Goal: Book appointment/travel/reservation

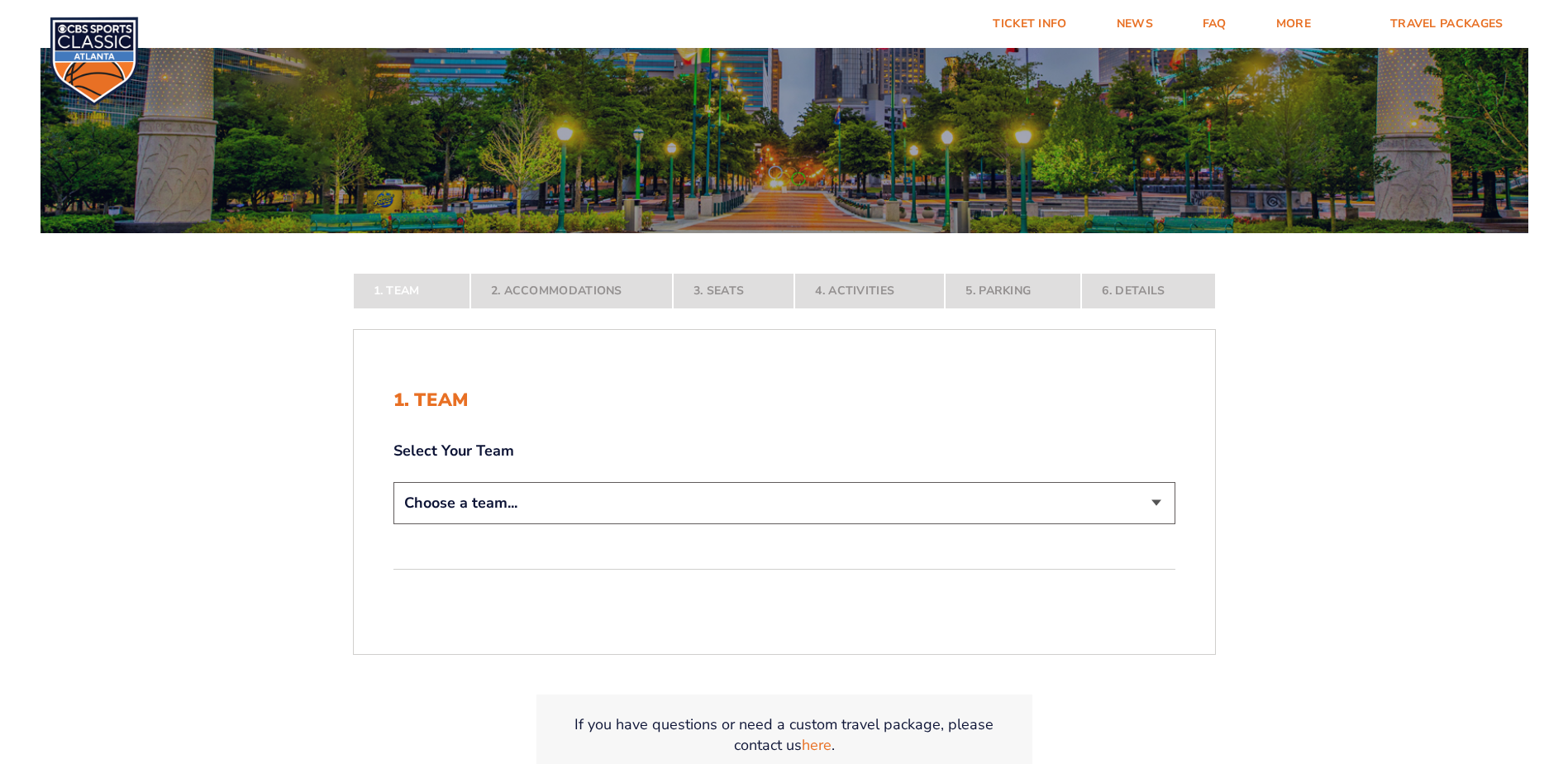
scroll to position [331, 0]
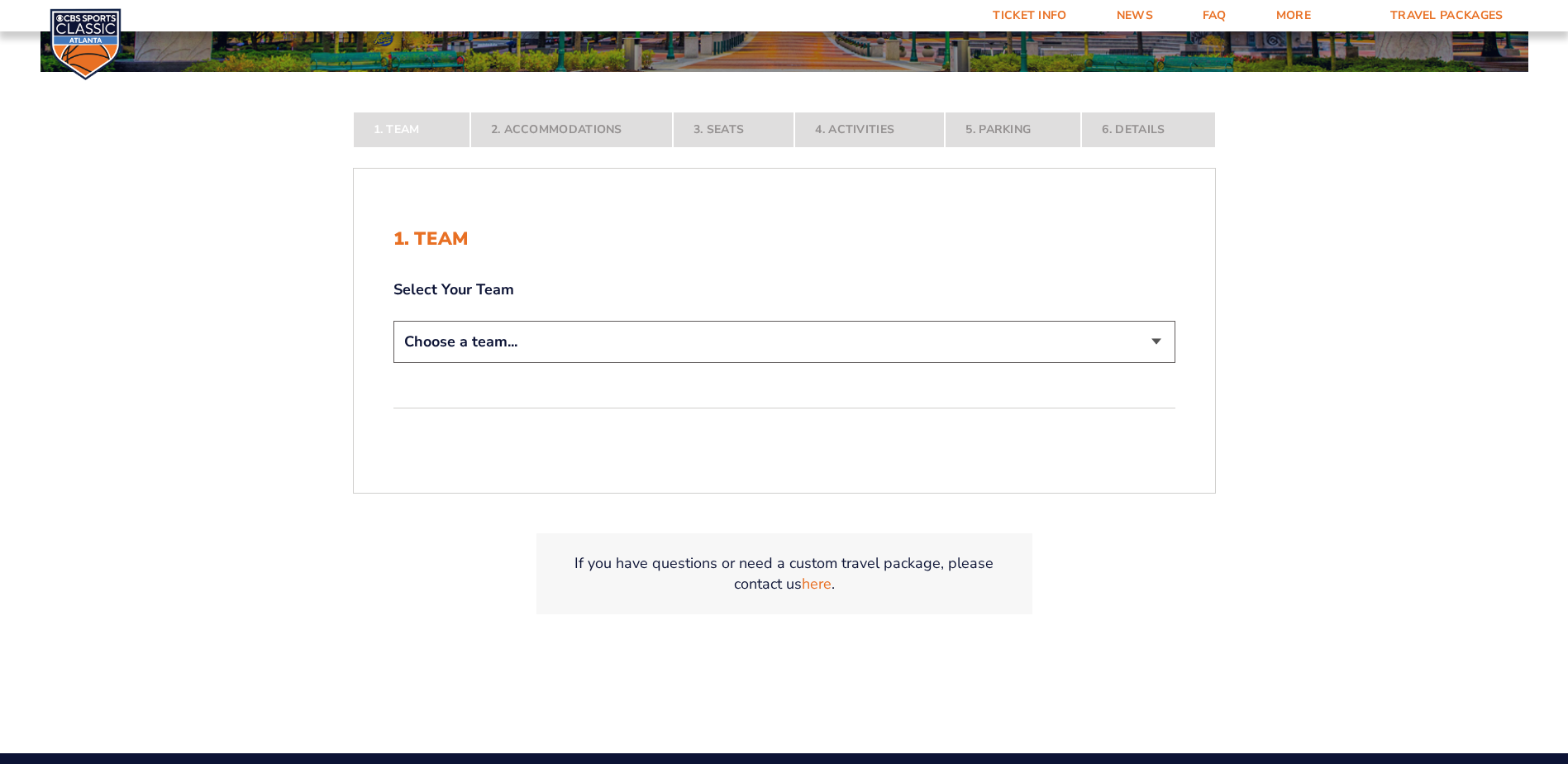
click at [1160, 339] on select "Choose a team... [US_STATE] Wildcats [US_STATE] State Buckeyes [US_STATE] Tar H…" at bounding box center [784, 342] width 782 height 42
select select "12956"
click at [393, 363] on select "Choose a team... [US_STATE] Wildcats [US_STATE] State Buckeyes [US_STATE] Tar H…" at bounding box center [784, 342] width 782 height 42
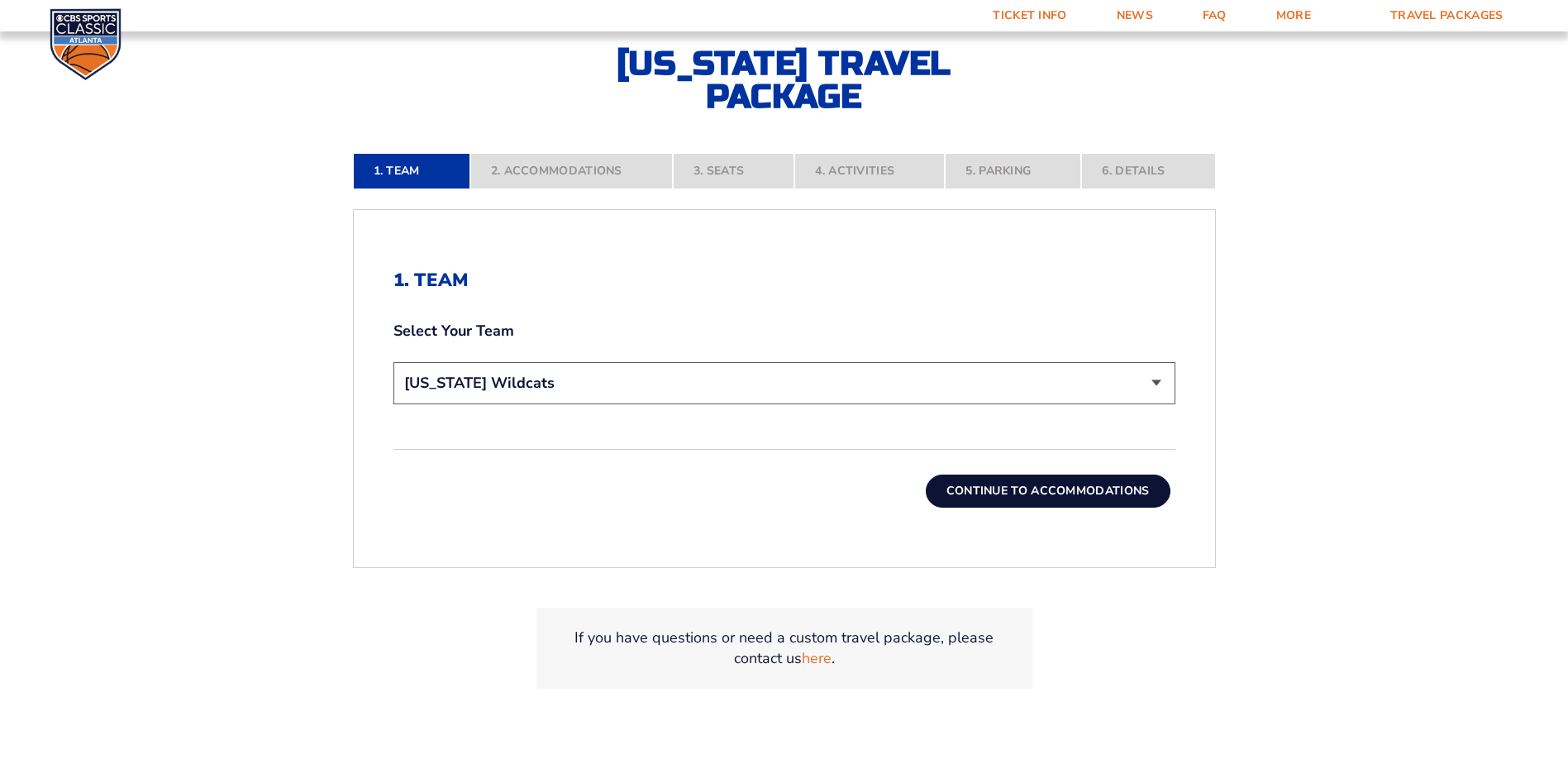
scroll to position [496, 0]
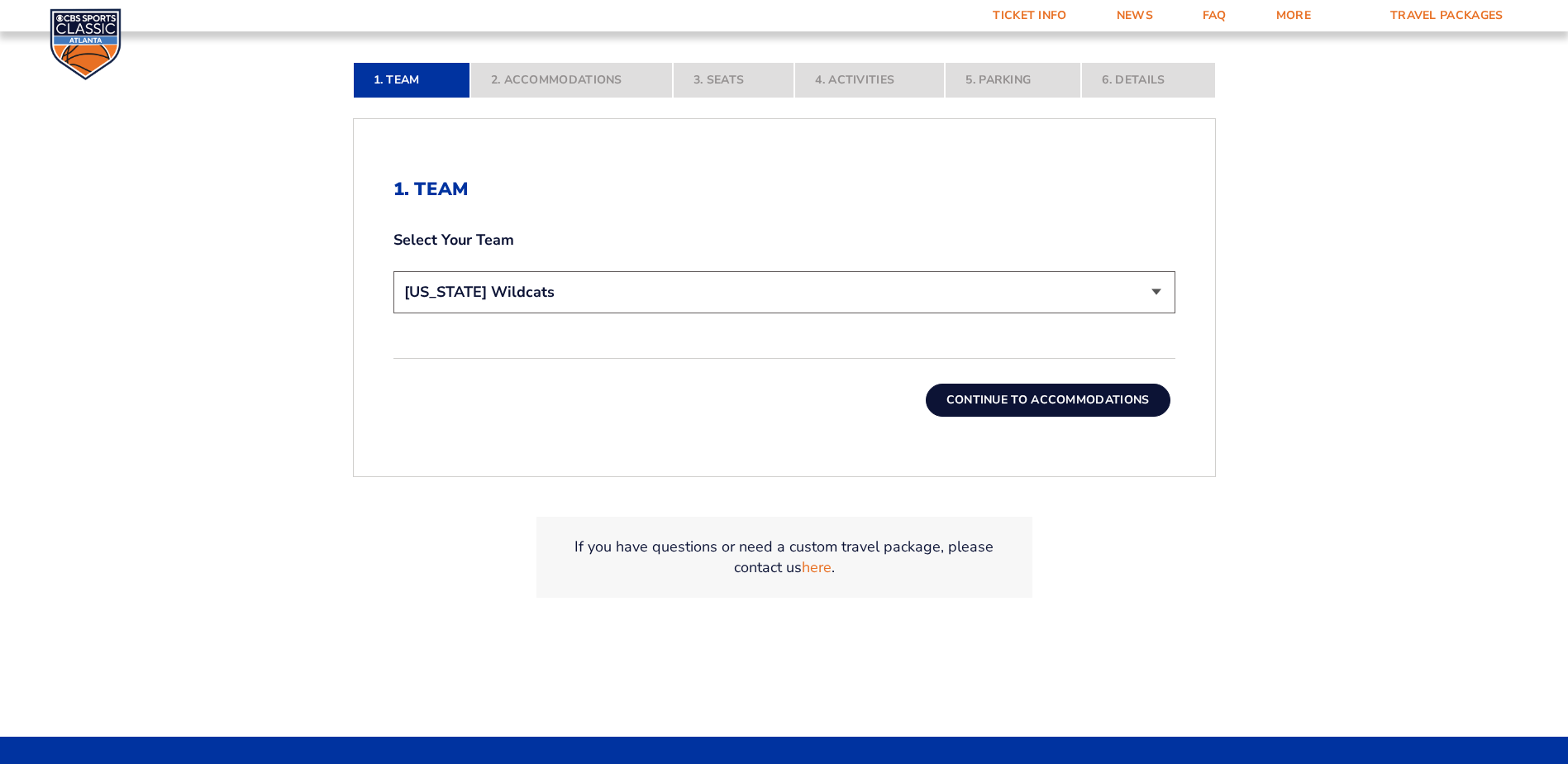
click at [1035, 405] on button "Continue To Accommodations" at bounding box center [1048, 400] width 245 height 33
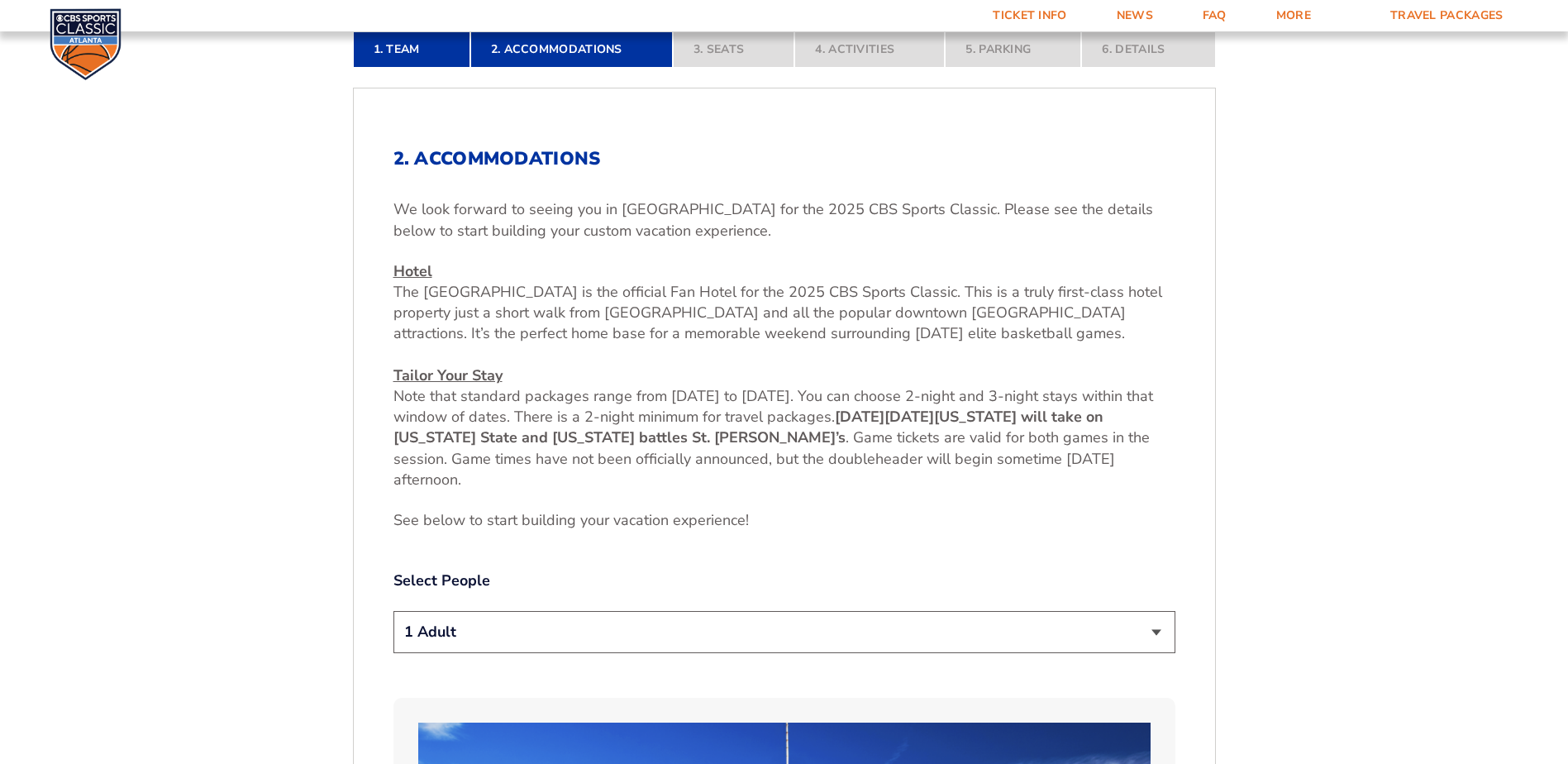
scroll to position [775, 0]
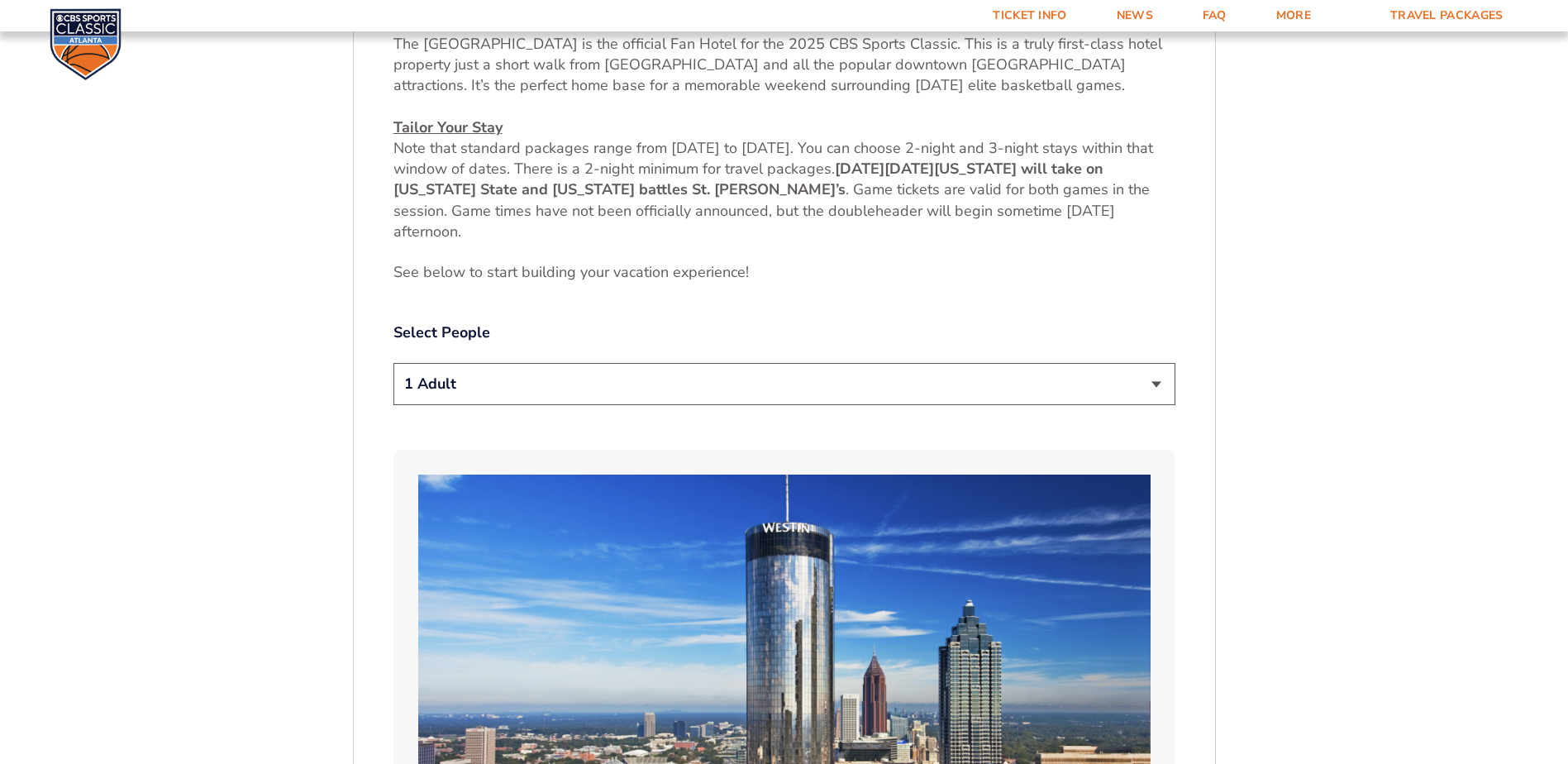
click at [1158, 387] on select "1 Adult 2 Adults 3 Adults 4 Adults 2 Adults + 1 Child 2 Adults + 2 Children 2 A…" at bounding box center [784, 384] width 782 height 42
select select "2 Adults"
click at [393, 363] on select "1 Adult 2 Adults 3 Adults 4 Adults 2 Adults + 1 Child 2 Adults + 2 Children 2 A…" at bounding box center [784, 384] width 782 height 42
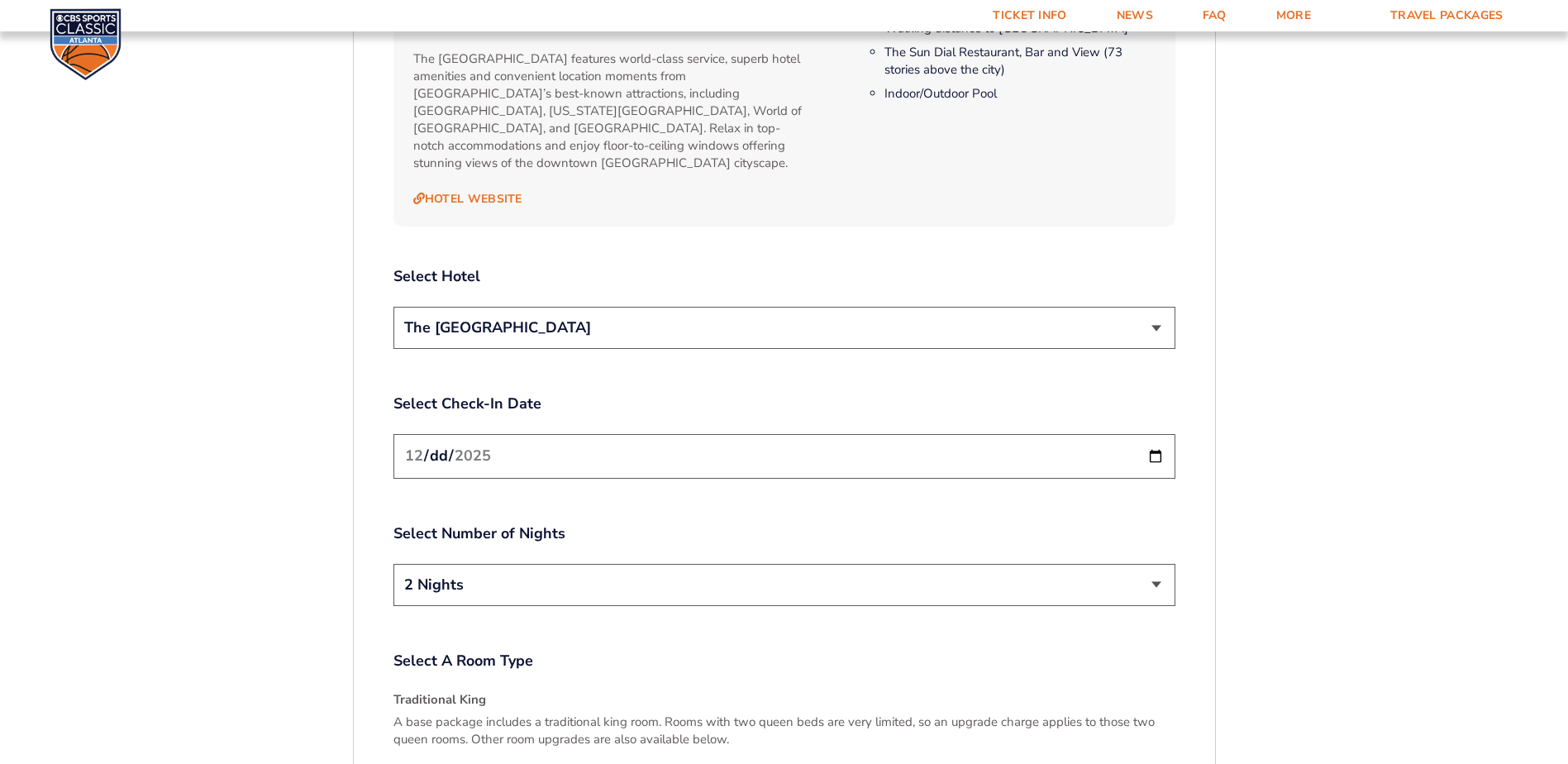
scroll to position [1933, 0]
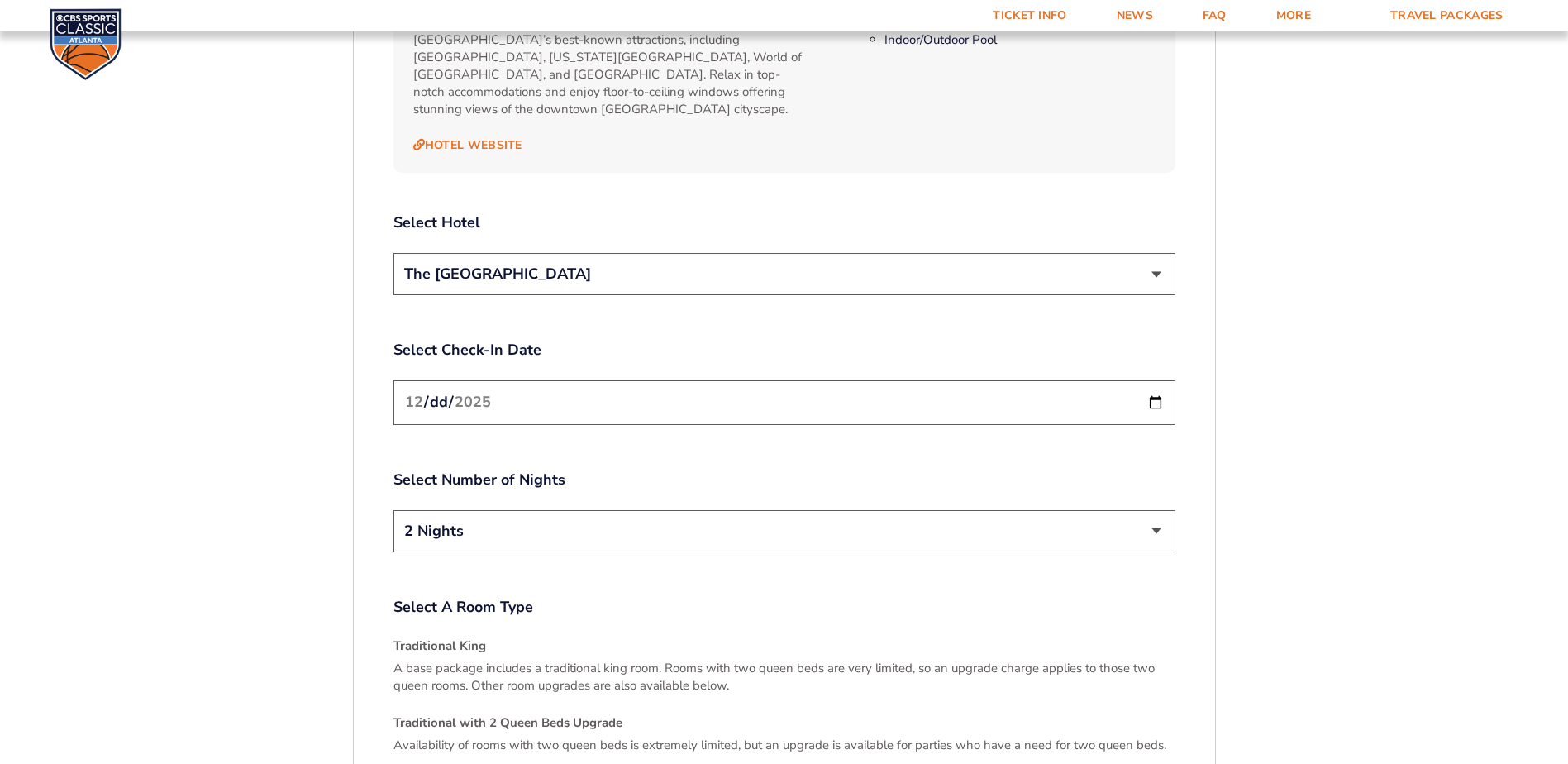
click at [1157, 256] on select "The [GEOGRAPHIC_DATA]" at bounding box center [784, 274] width 782 height 42
click at [1156, 255] on select "The [GEOGRAPHIC_DATA]" at bounding box center [784, 274] width 782 height 42
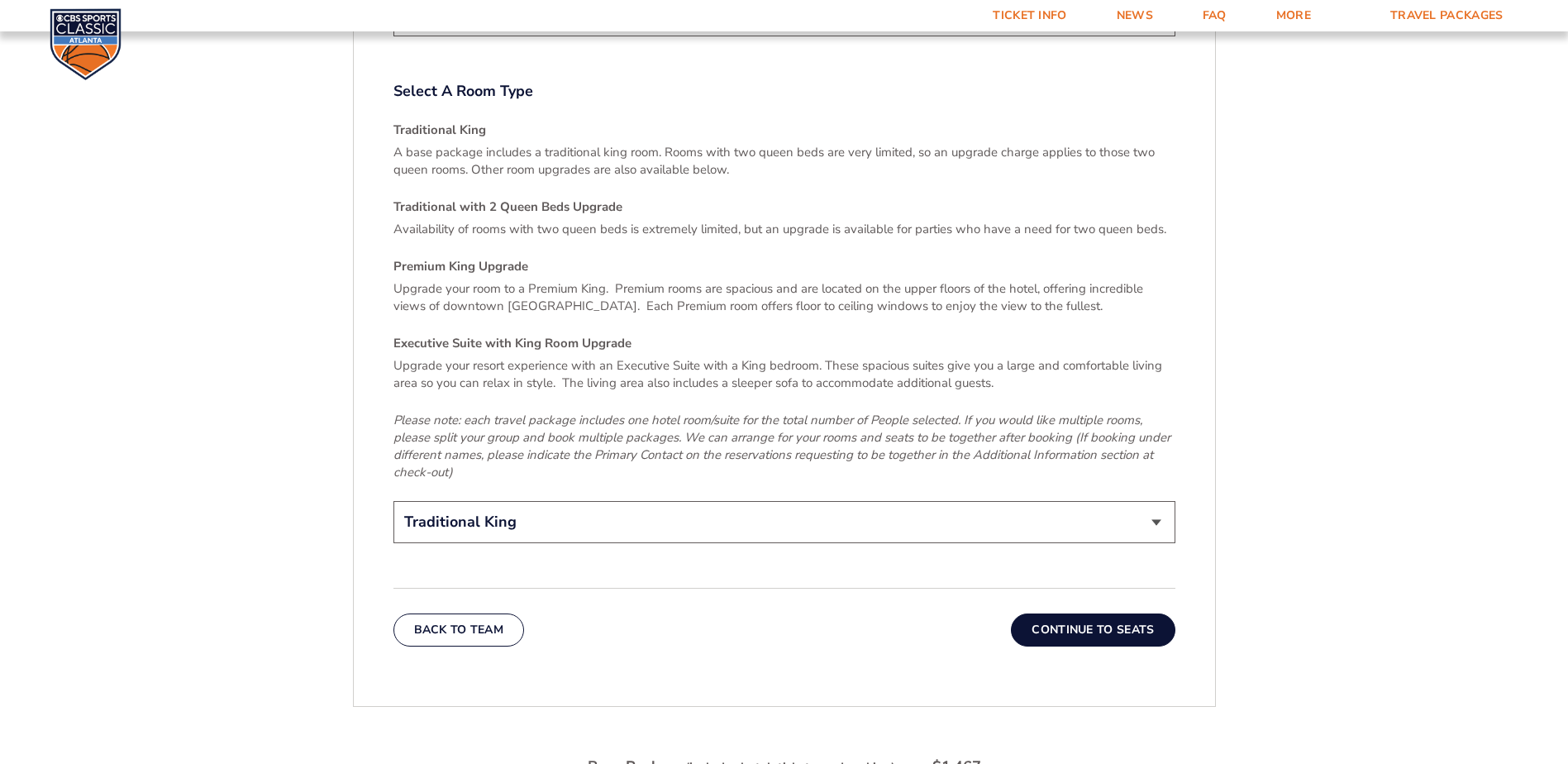
scroll to position [2595, 0]
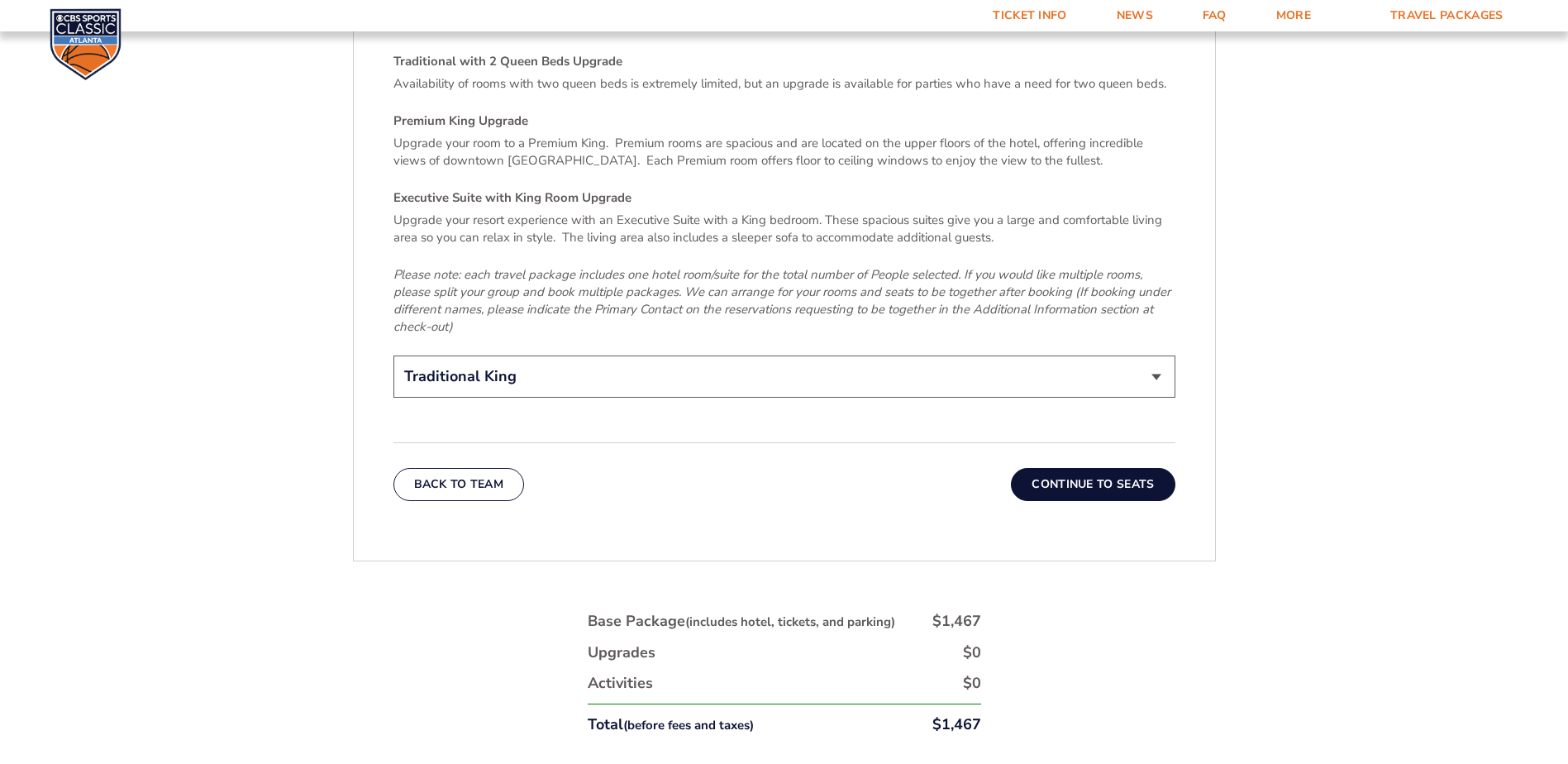
click at [1158, 355] on select "Traditional King Traditional with 2 Queen Beds Upgrade (+$45 per night) Premium…" at bounding box center [784, 376] width 782 height 42
click at [1112, 472] on button "Continue To Seats" at bounding box center [1092, 484] width 164 height 33
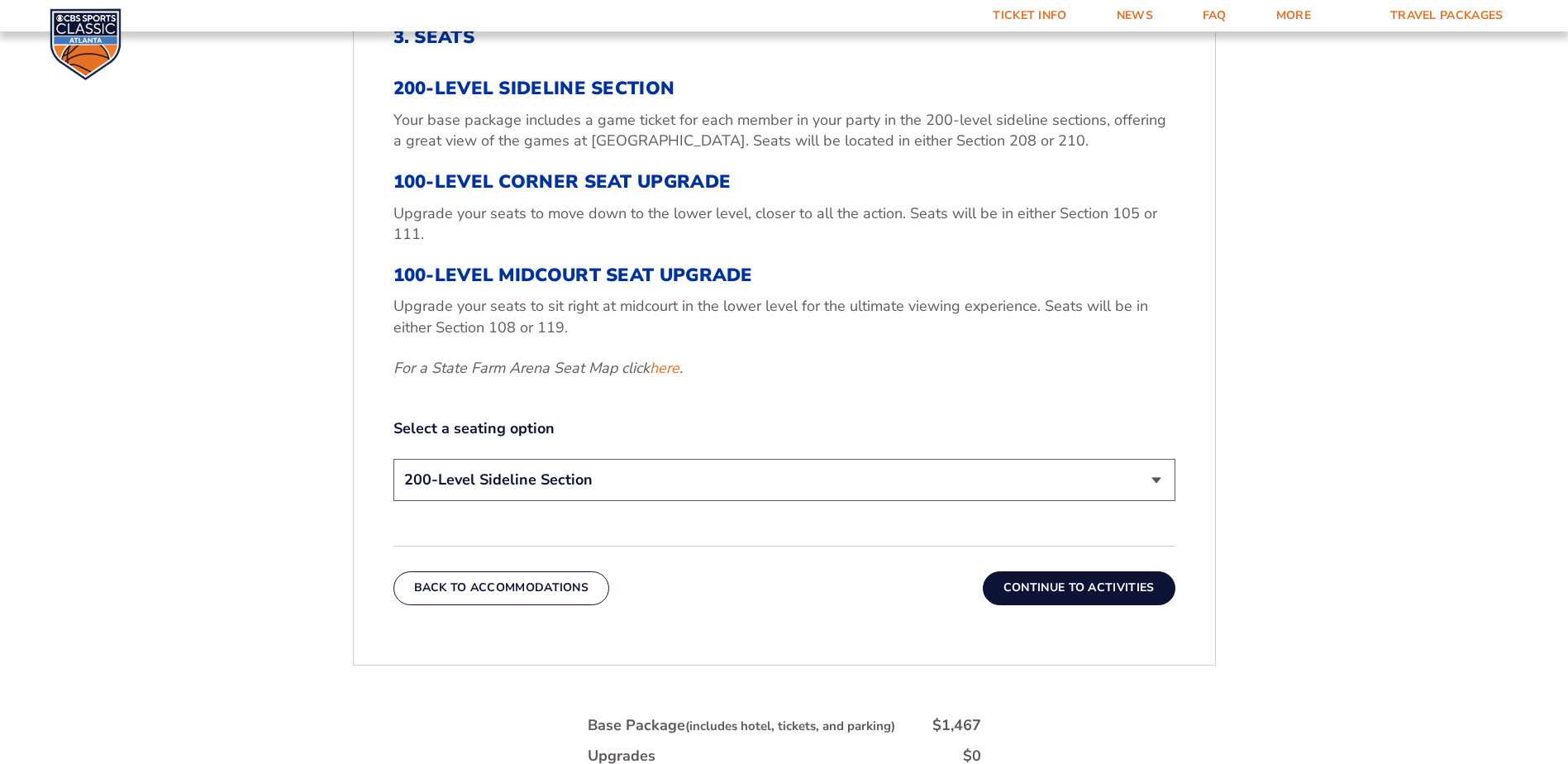
scroll to position [693, 0]
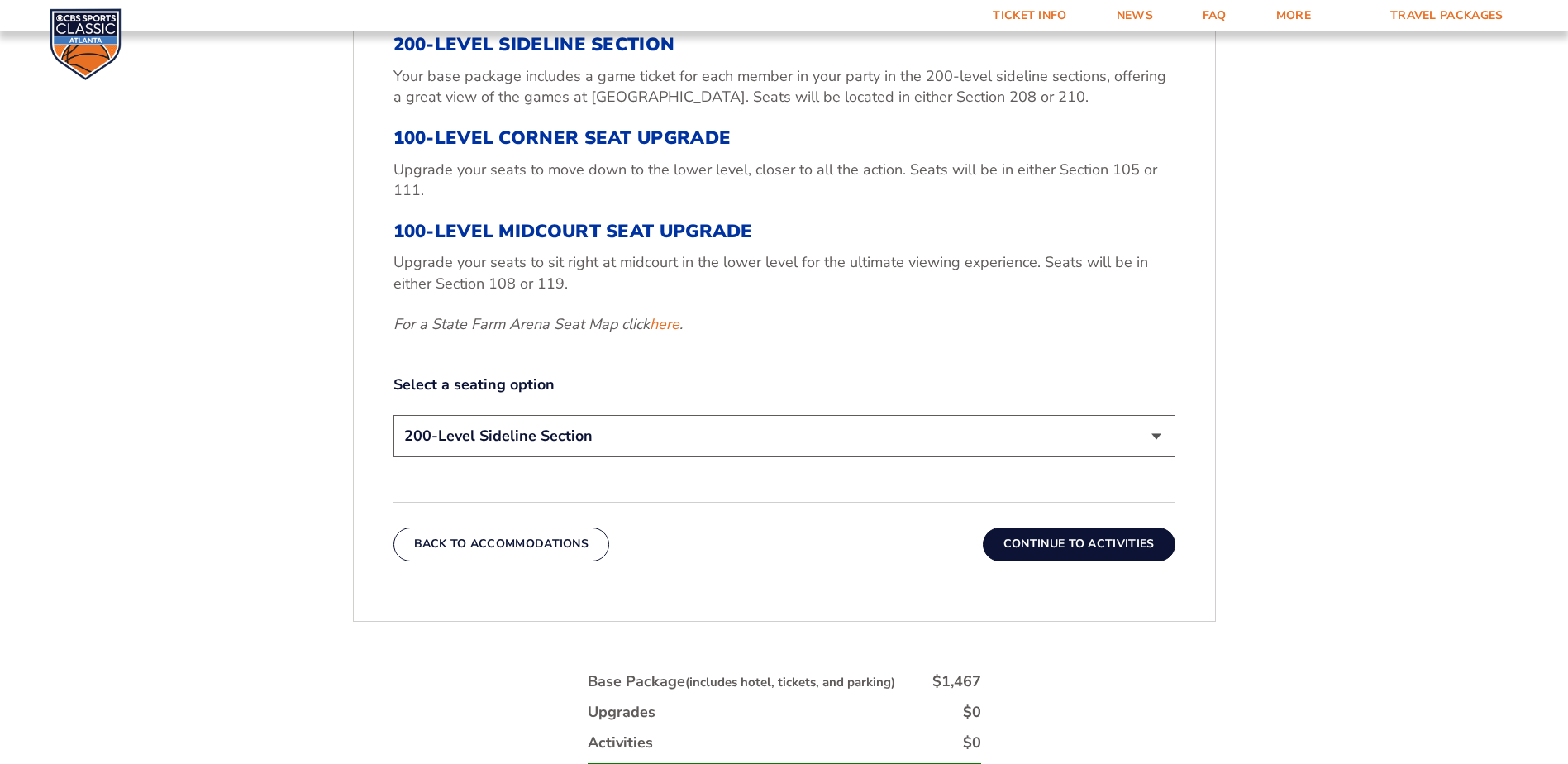
click at [1157, 433] on select "200-Level Sideline Section 100-Level Corner Seat Upgrade (+$120 per person) 100…" at bounding box center [784, 437] width 782 height 42
click at [1155, 433] on select "200-Level Sideline Section 100-Level Corner Seat Upgrade (+$120 per person) 100…" at bounding box center [784, 437] width 782 height 42
click at [1158, 434] on select "200-Level Sideline Section 100-Level Corner Seat Upgrade (+$120 per person) 100…" at bounding box center [784, 437] width 782 height 42
click at [393, 416] on select "200-Level Sideline Section 100-Level Corner Seat Upgrade (+$120 per person) 100…" at bounding box center [784, 437] width 782 height 42
click at [1153, 432] on select "200-Level Sideline Section 100-Level Corner Seat Upgrade (+$120 per person) 100…" at bounding box center [784, 437] width 782 height 42
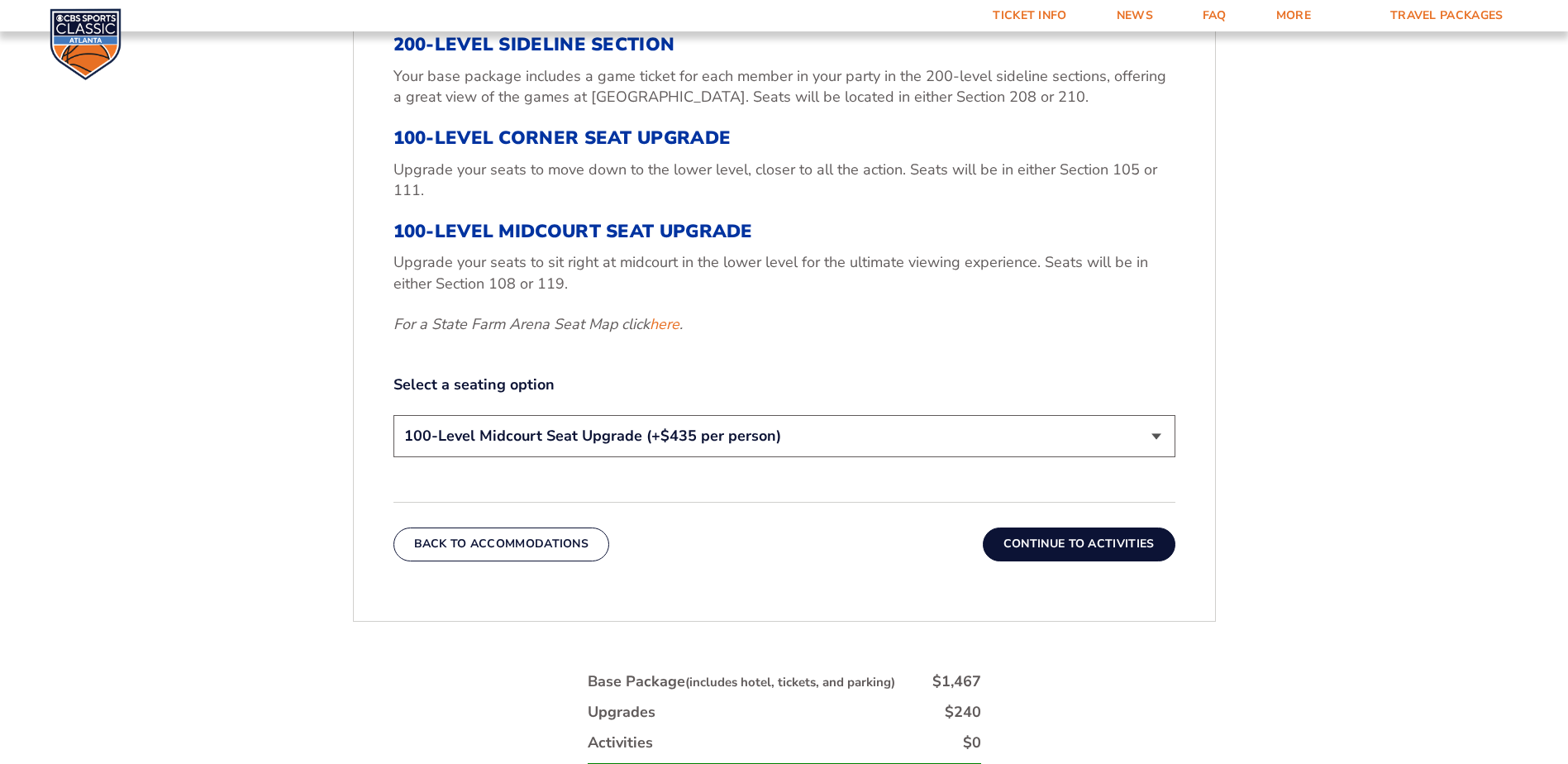
click at [393, 416] on select "200-Level Sideline Section 100-Level Corner Seat Upgrade (+$120 per person) 100…" at bounding box center [784, 437] width 782 height 42
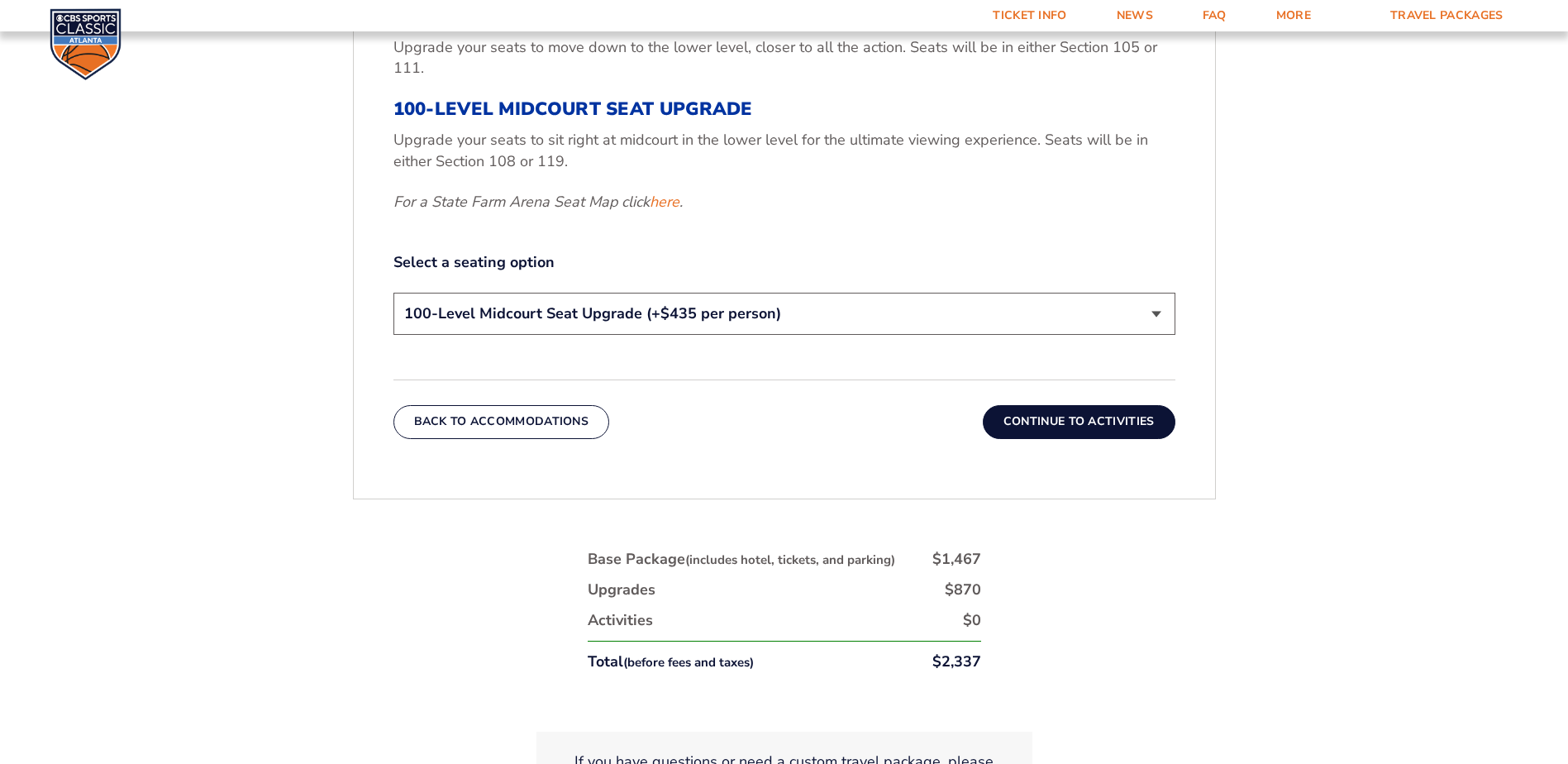
scroll to position [775, 0]
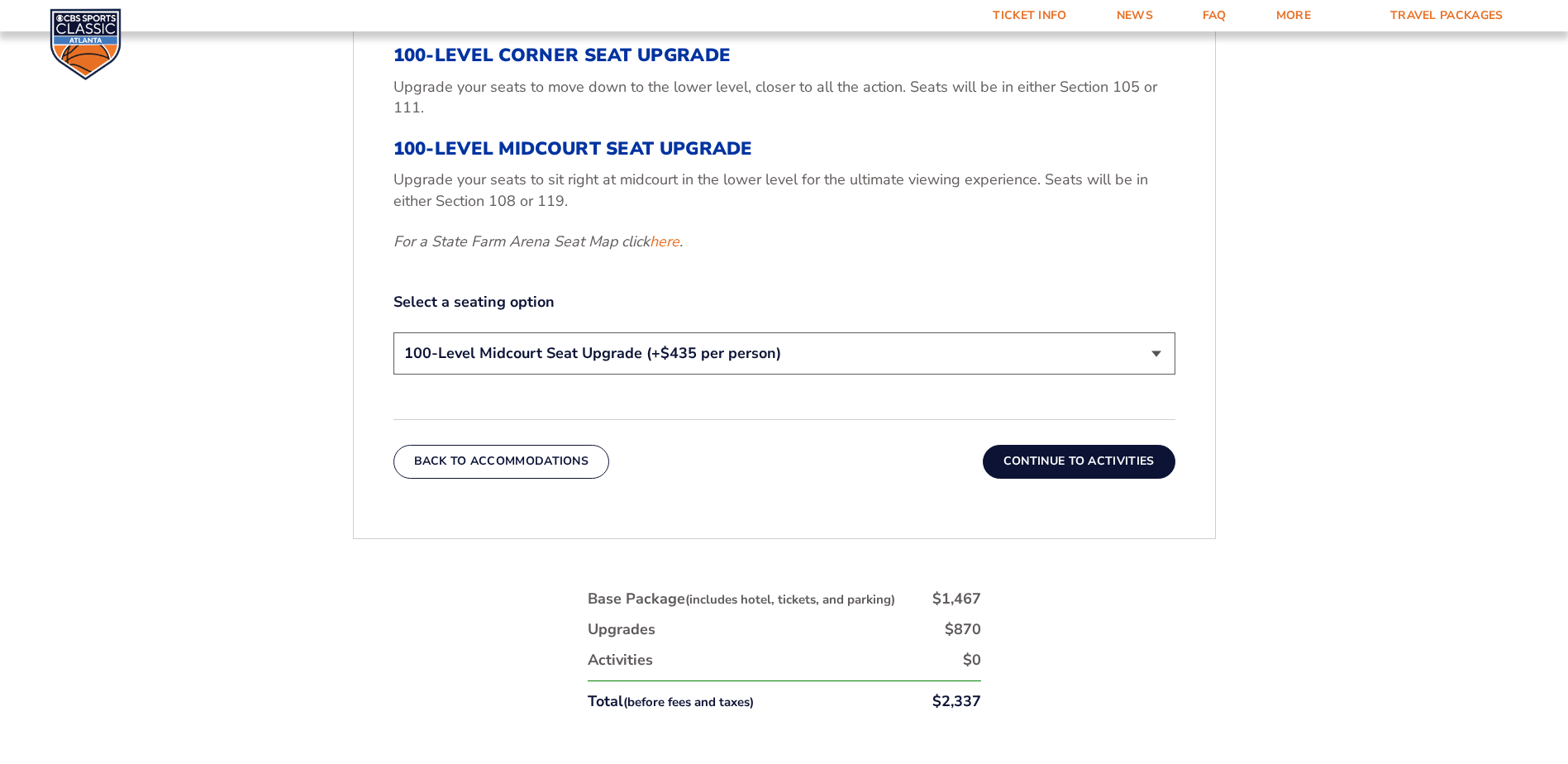
click at [1068, 456] on button "Continue To Activities" at bounding box center [1079, 461] width 193 height 33
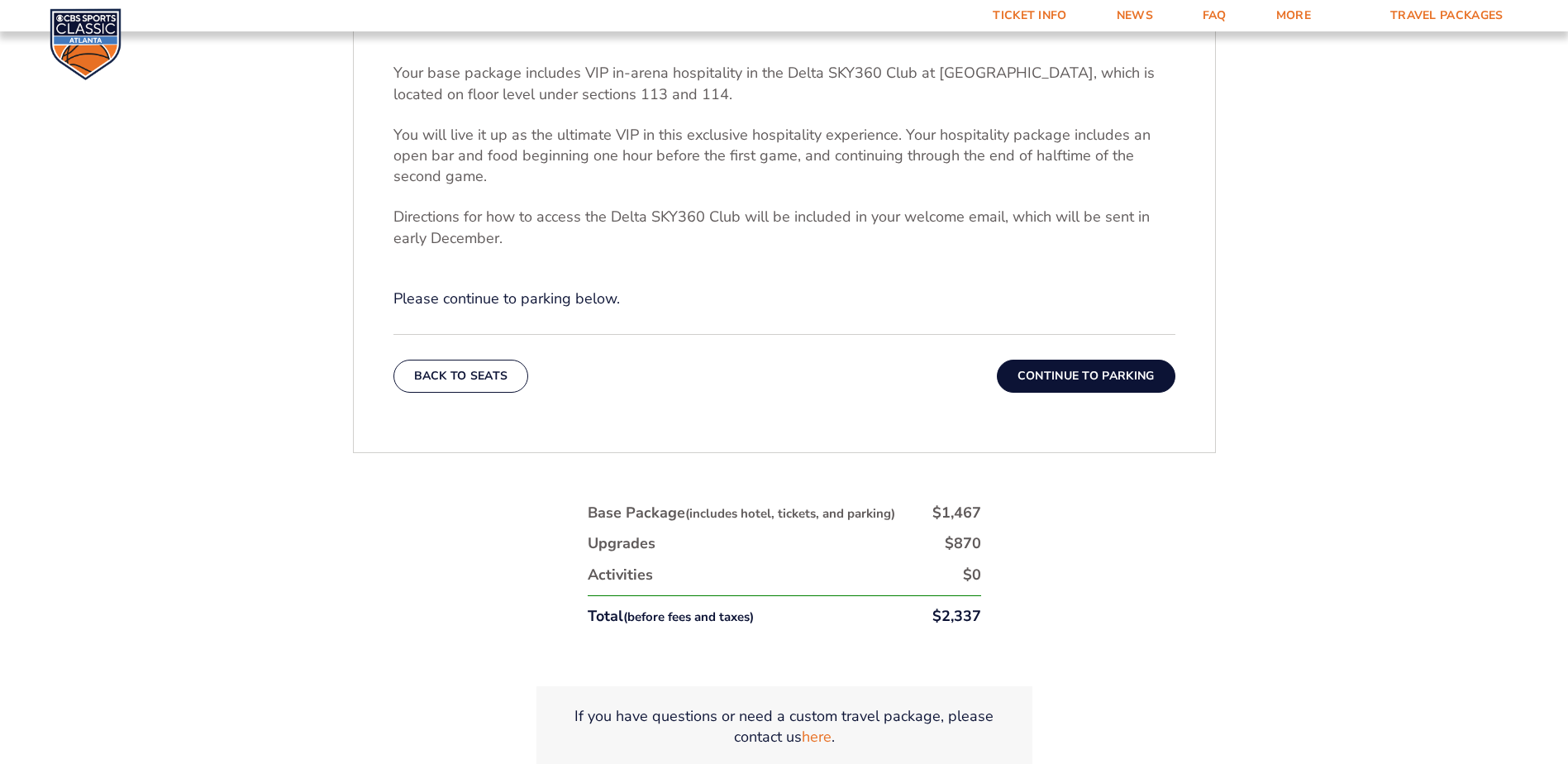
scroll to position [693, 0]
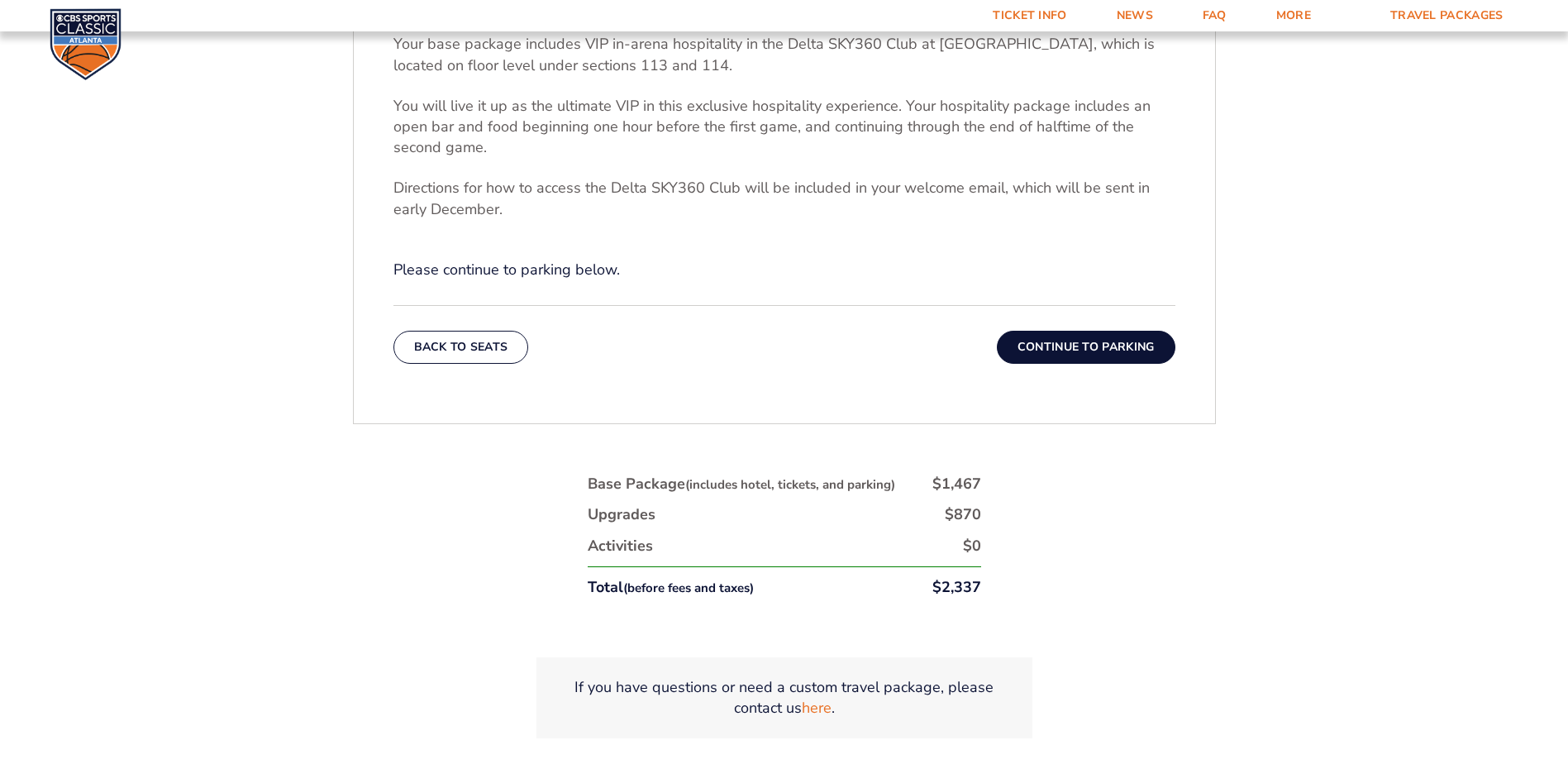
click at [1097, 351] on button "Continue To Parking" at bounding box center [1086, 347] width 178 height 33
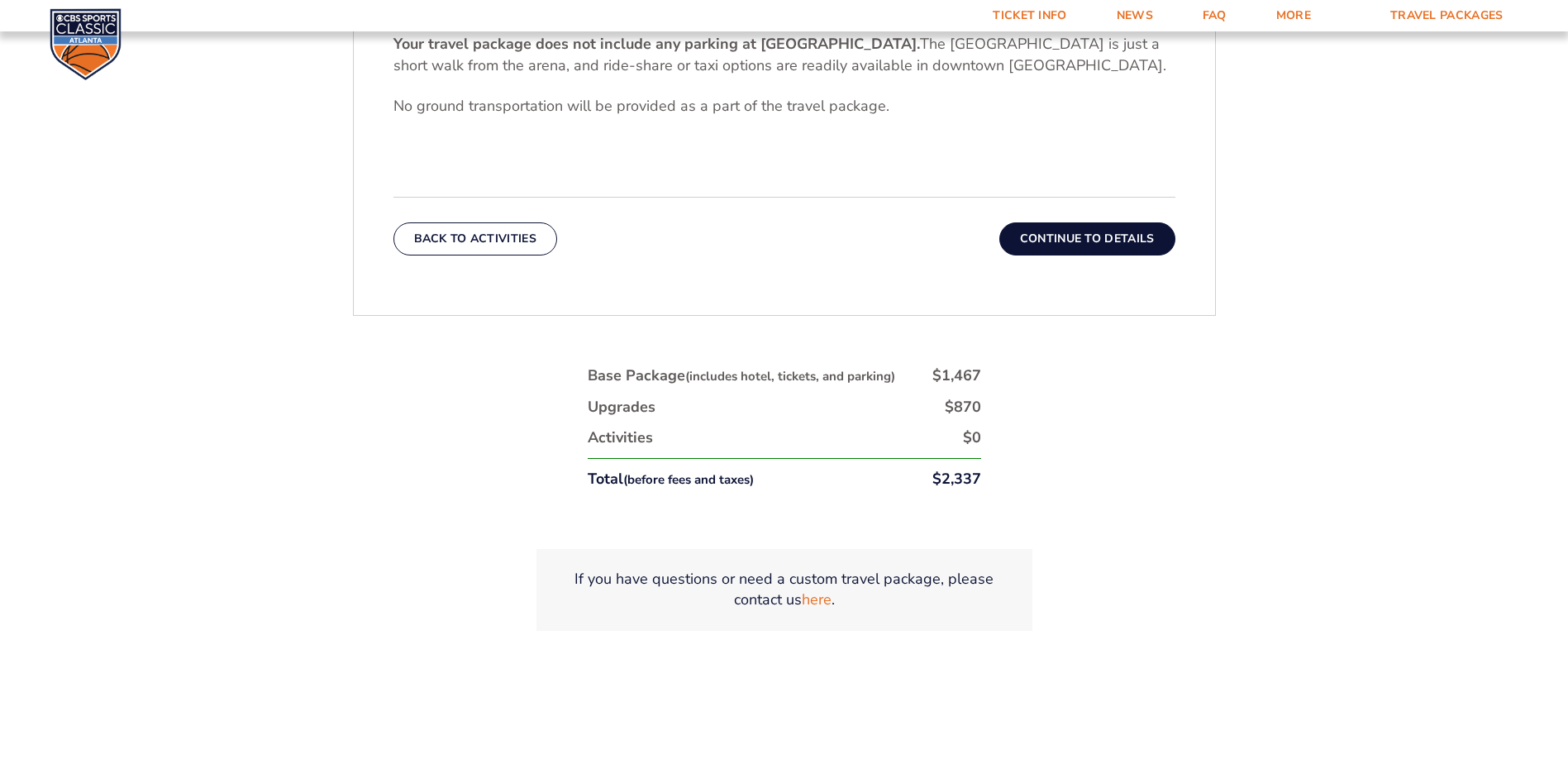
click at [1117, 242] on button "Continue To Details" at bounding box center [1087, 239] width 176 height 33
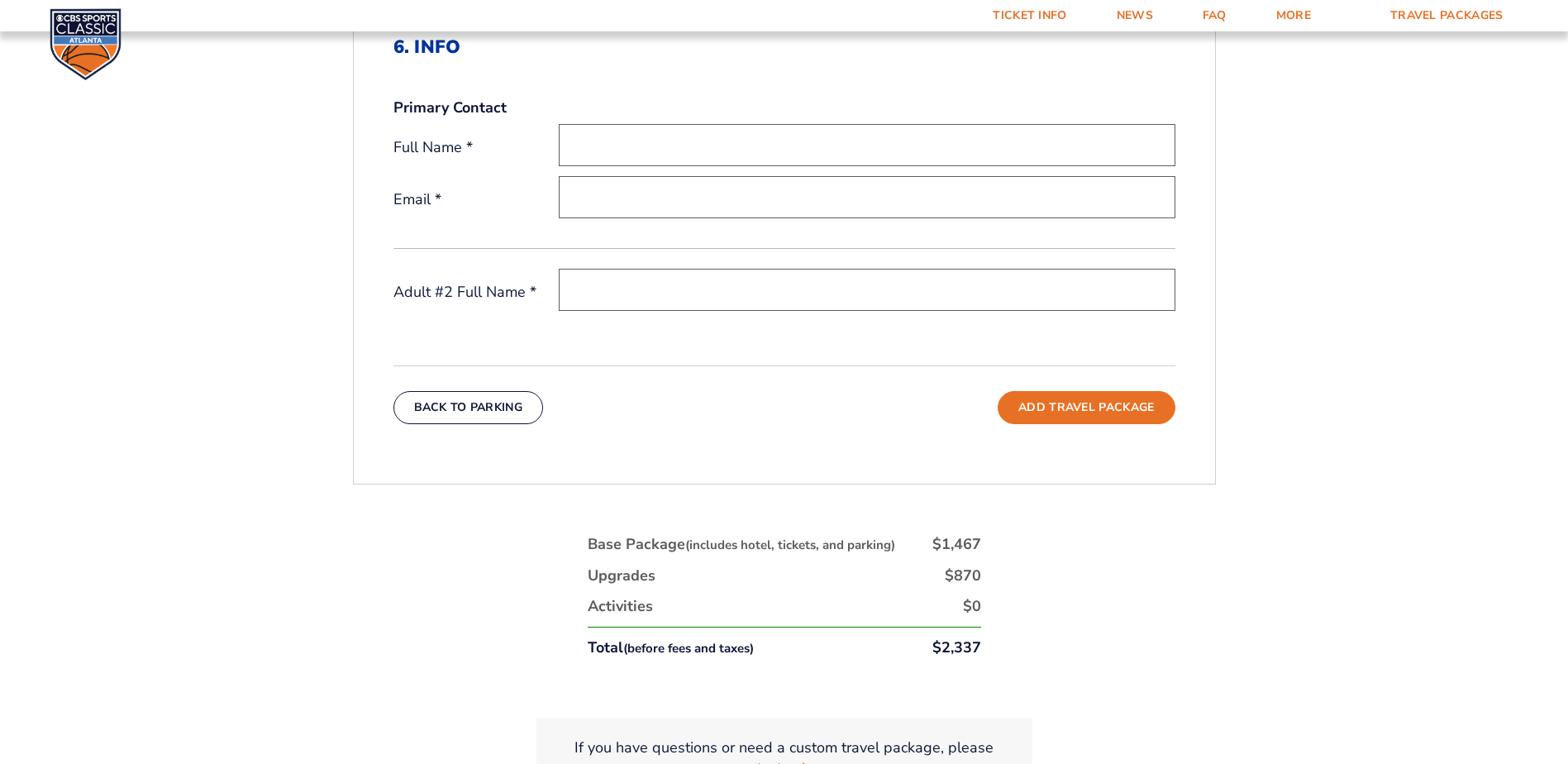
scroll to position [609, 0]
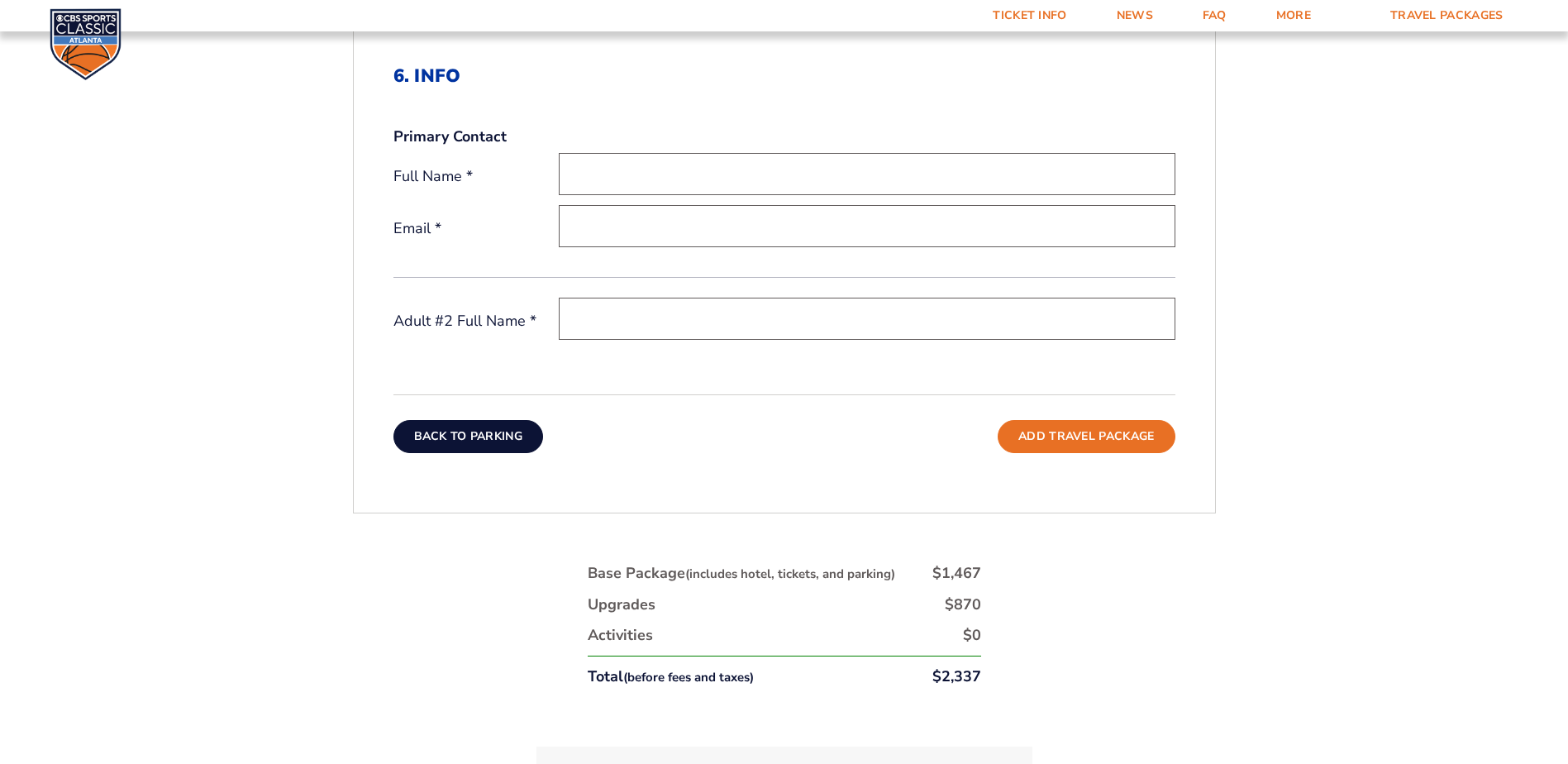
click at [476, 444] on button "Back To Parking" at bounding box center [468, 436] width 150 height 33
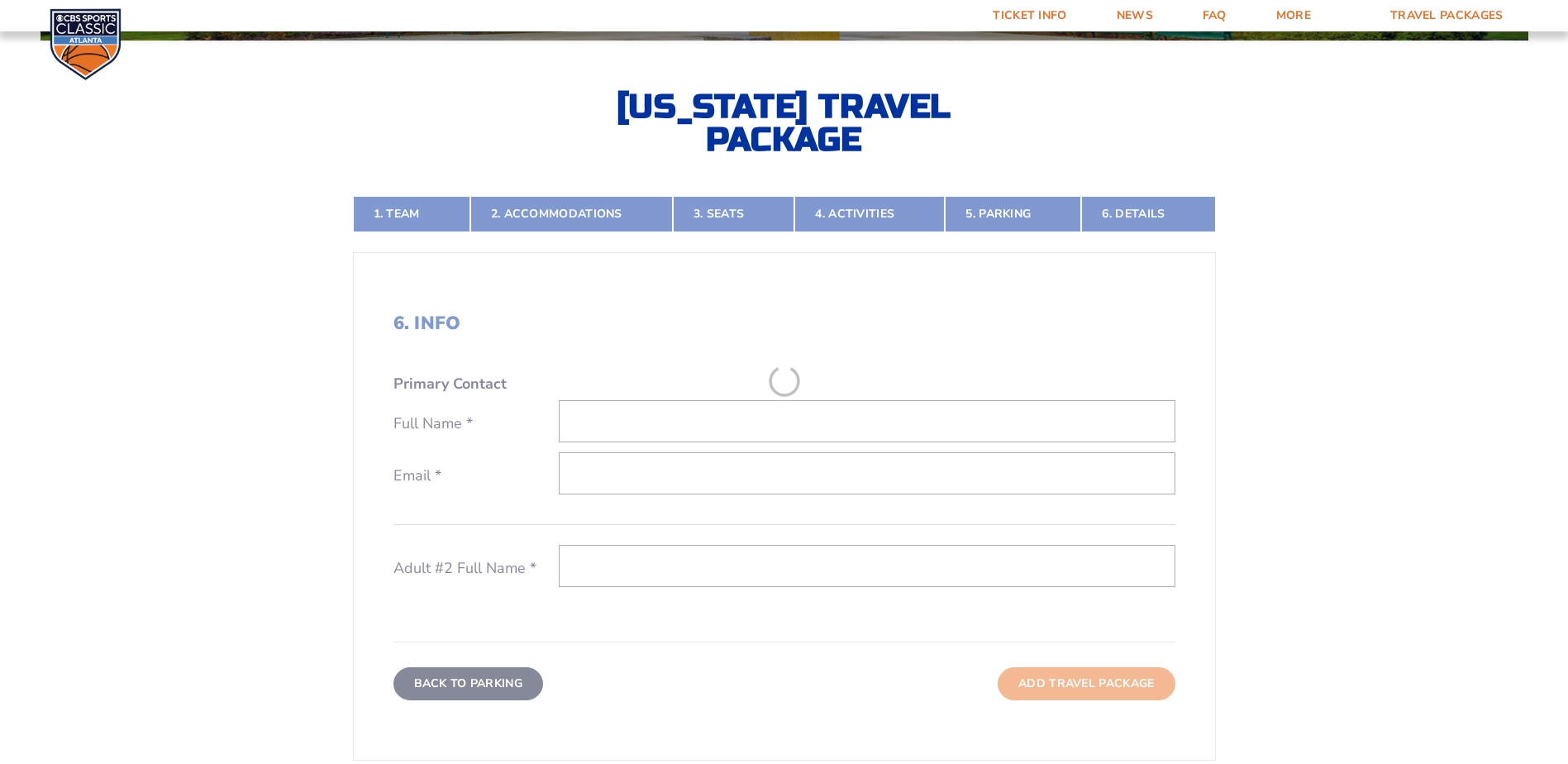
scroll to position [361, 0]
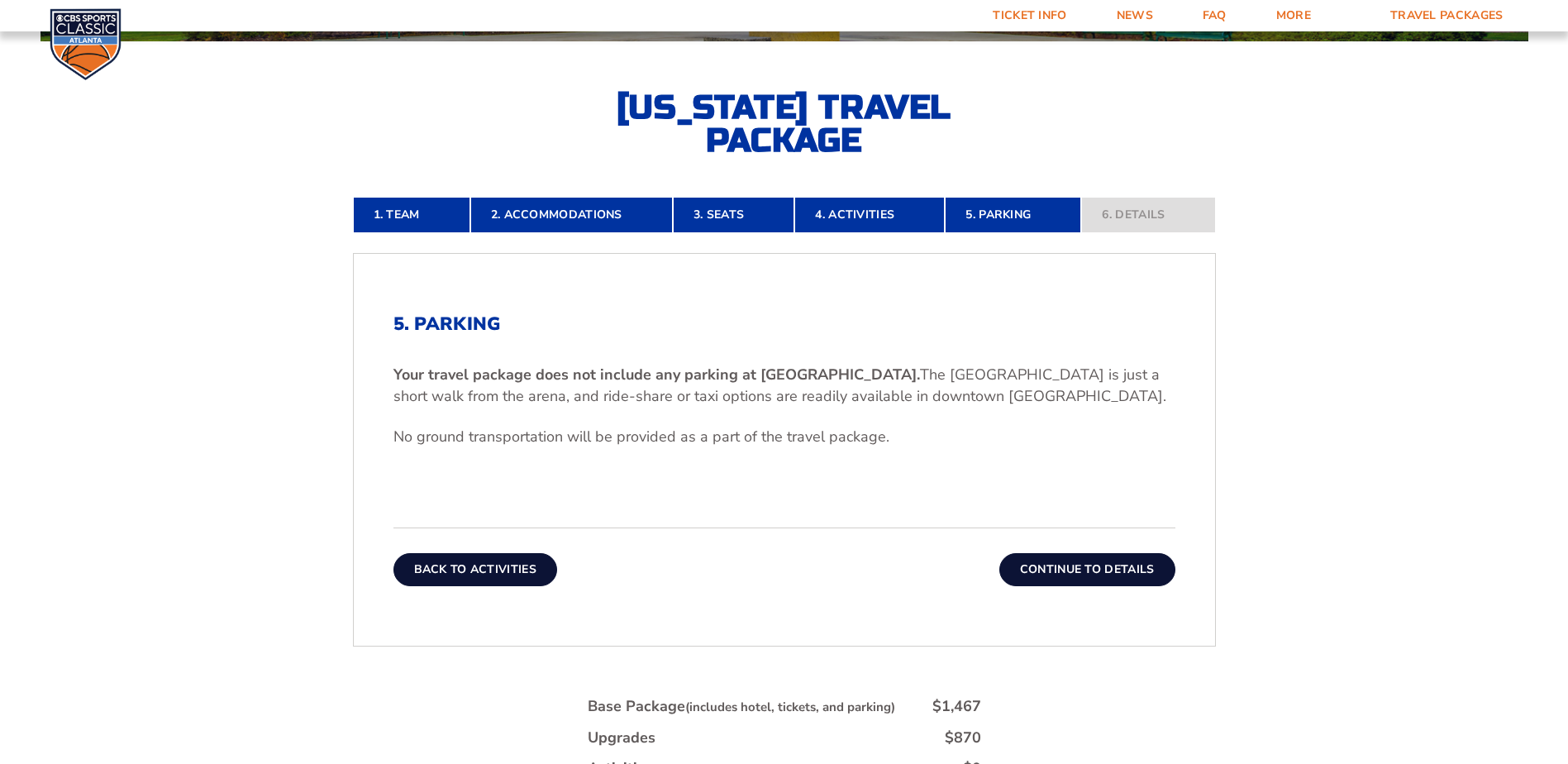
click at [432, 574] on button "Back To Activities" at bounding box center [475, 569] width 164 height 33
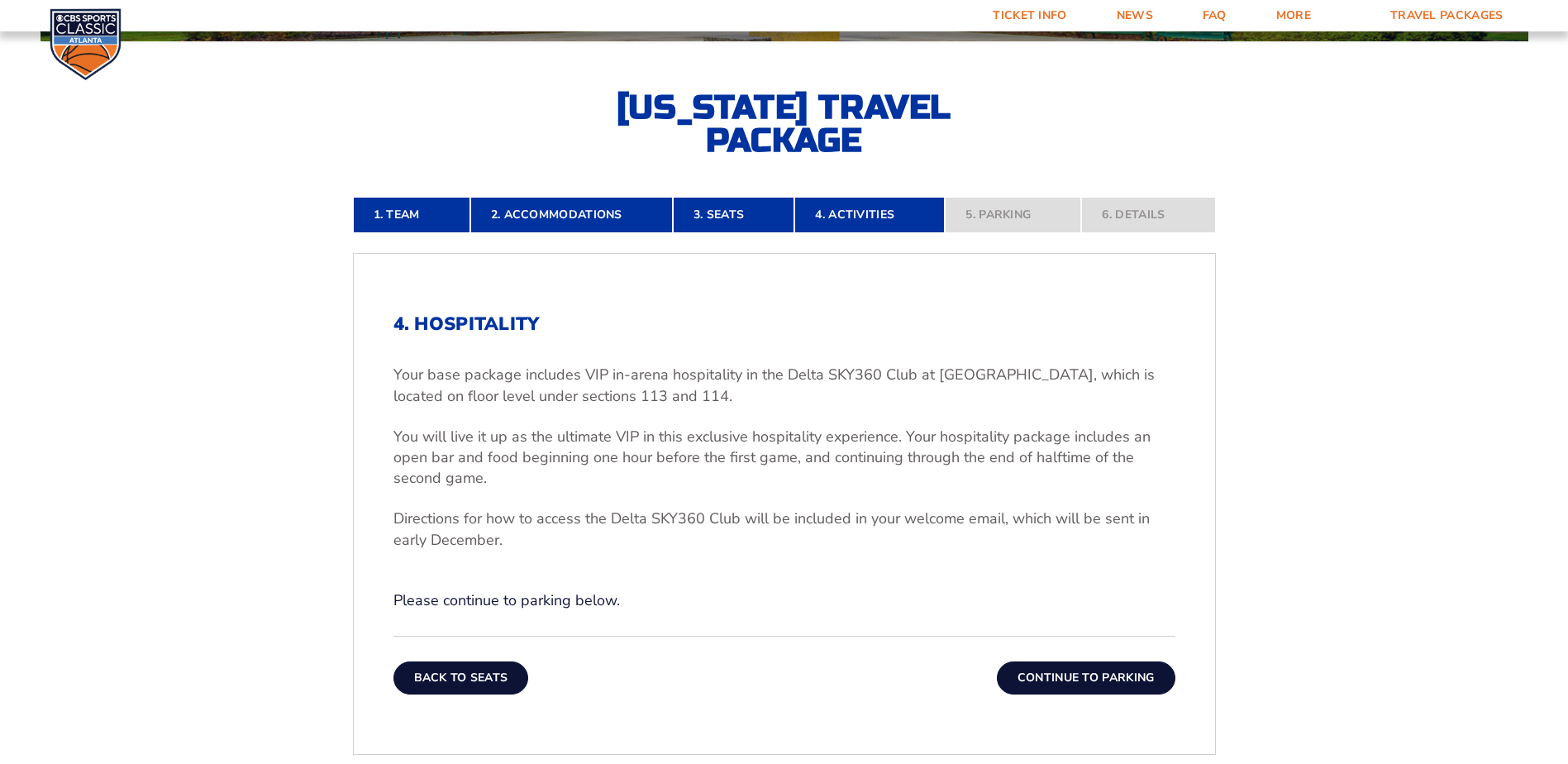
click at [451, 675] on button "Back To Seats" at bounding box center [461, 678] width 136 height 33
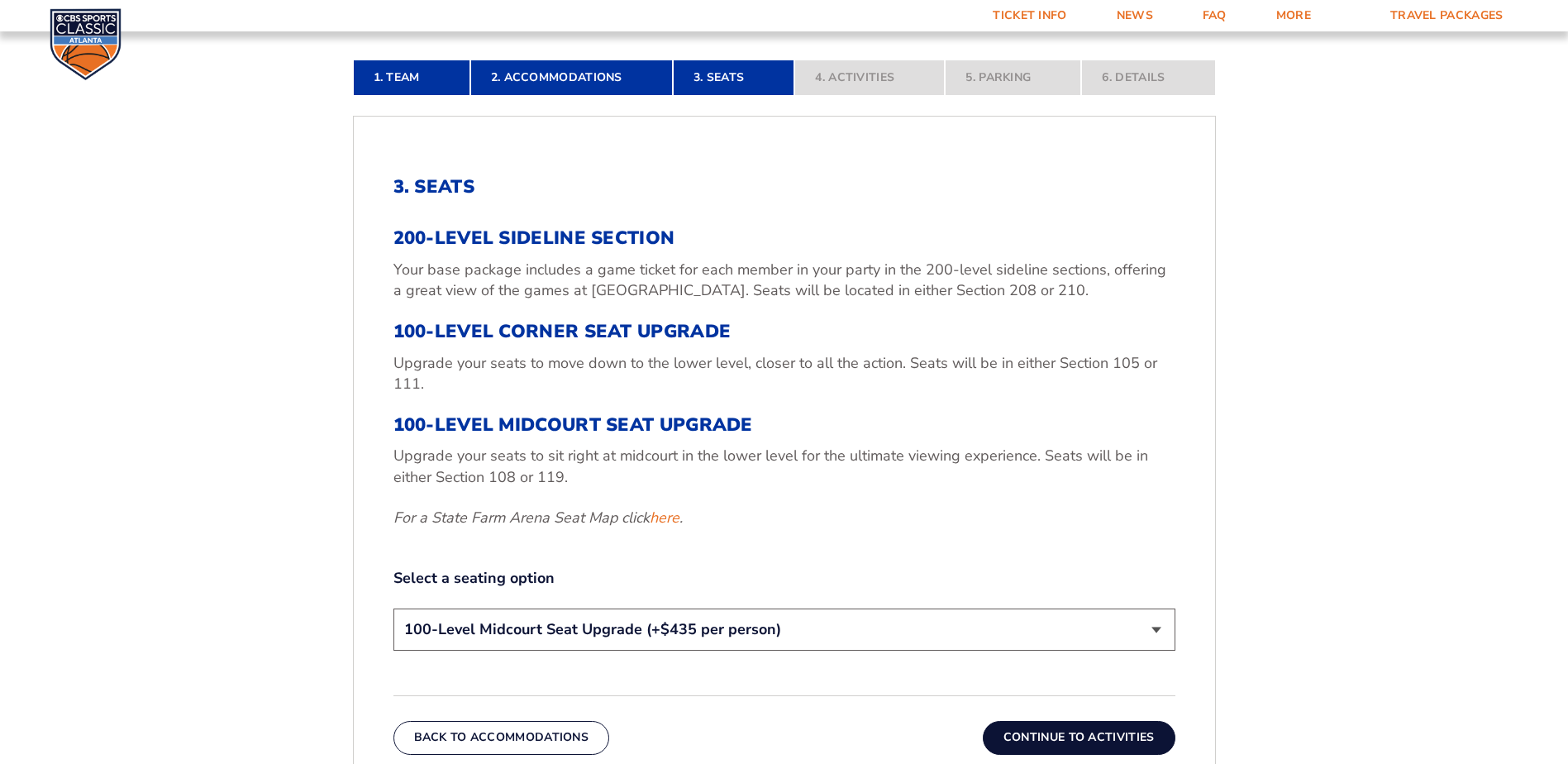
scroll to position [609, 0]
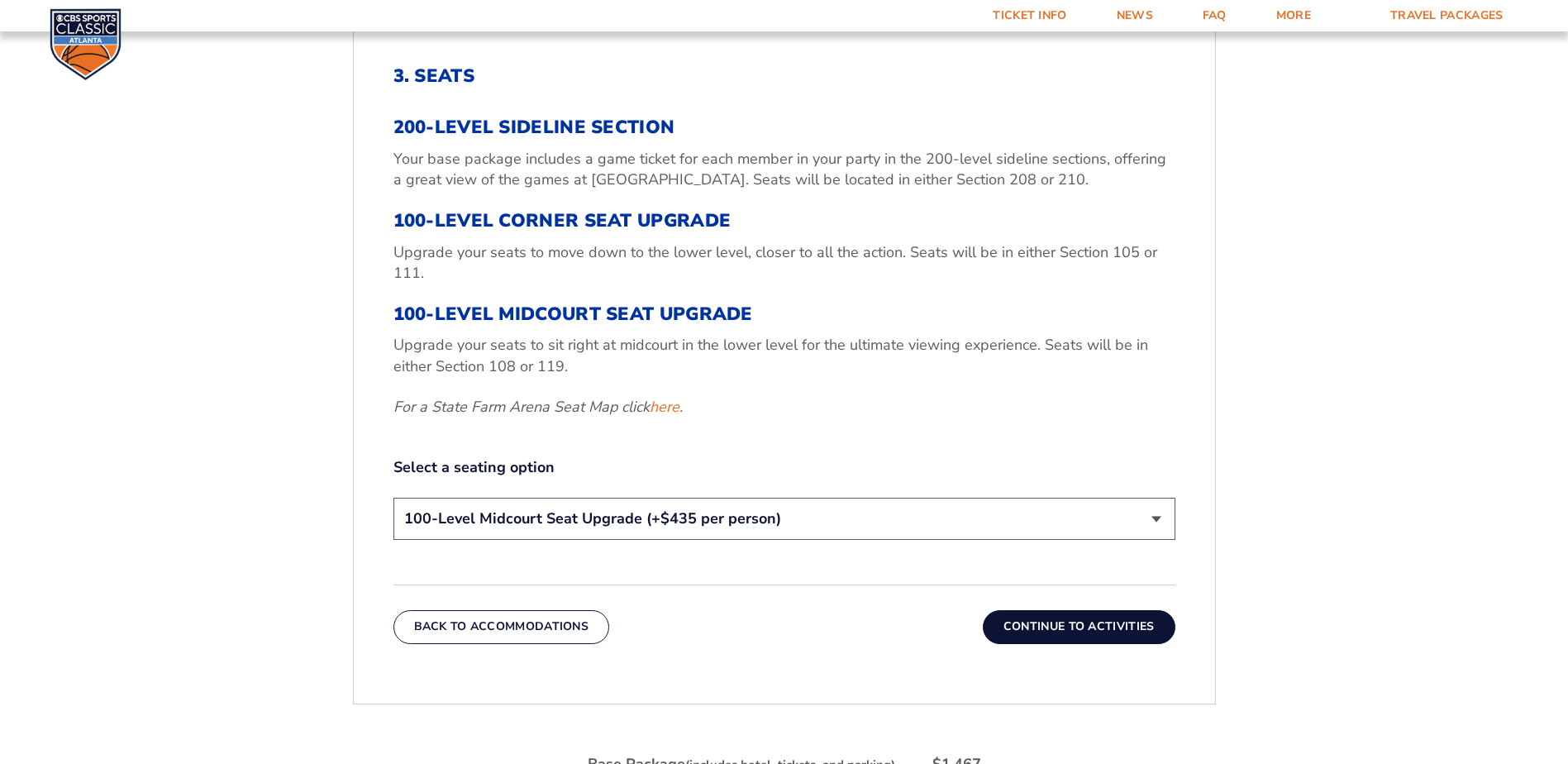
click at [1156, 511] on select "200-Level Sideline Section 100-Level Corner Seat Upgrade (+$120 per person) 100…" at bounding box center [784, 519] width 782 height 42
click at [393, 498] on select "200-Level Sideline Section 100-Level Corner Seat Upgrade (+$120 per person) 100…" at bounding box center [784, 519] width 782 height 42
click at [1158, 517] on select "200-Level Sideline Section 100-Level Corner Seat Upgrade (+$120 per person) 100…" at bounding box center [784, 519] width 782 height 42
click at [393, 498] on select "200-Level Sideline Section 100-Level Corner Seat Upgrade (+$120 per person) 100…" at bounding box center [784, 519] width 782 height 42
click at [1159, 521] on select "200-Level Sideline Section 100-Level Corner Seat Upgrade (+$120 per person) 100…" at bounding box center [784, 519] width 782 height 42
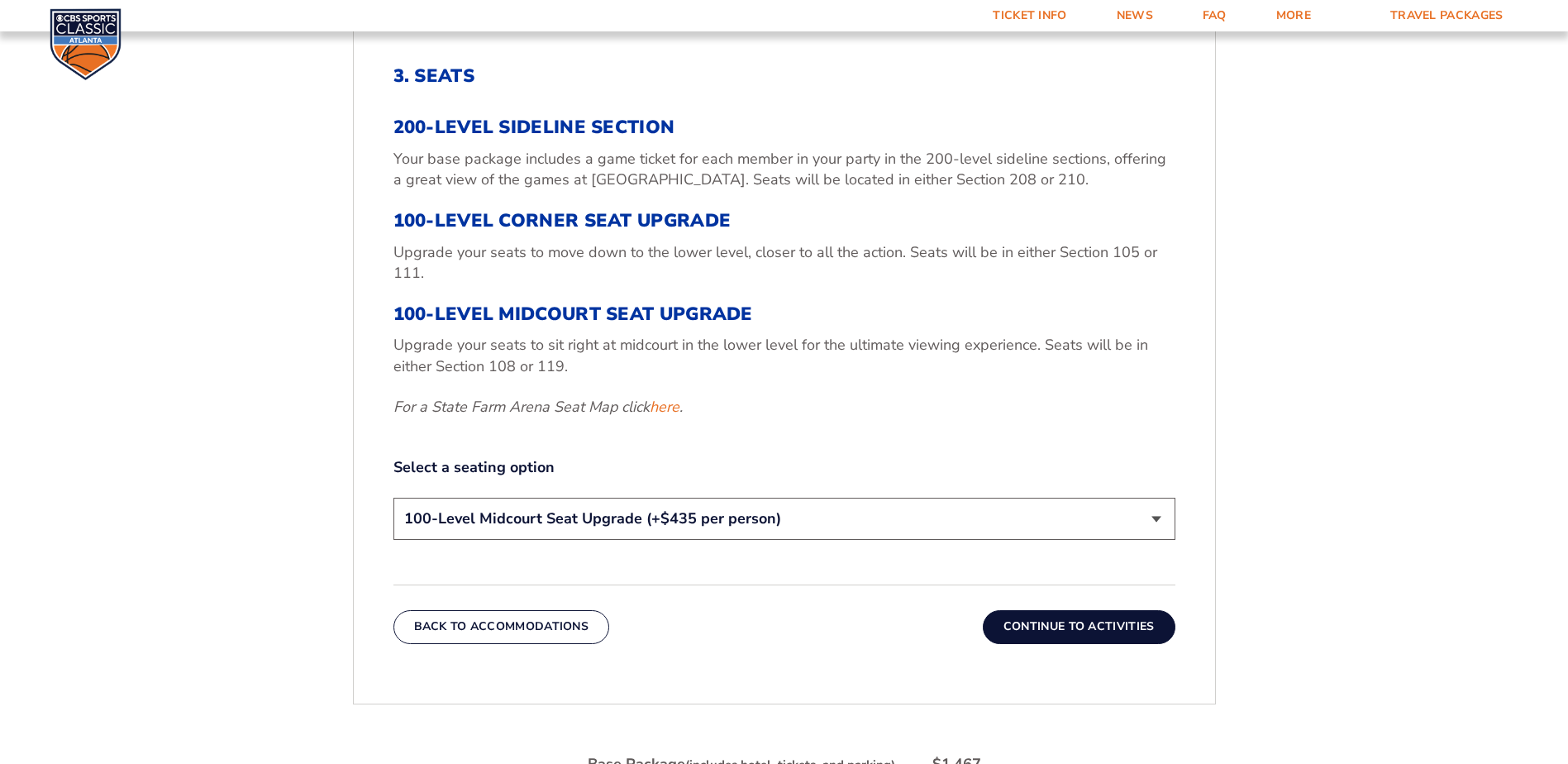
click at [393, 498] on select "200-Level Sideline Section 100-Level Corner Seat Upgrade (+$120 per person) 100…" at bounding box center [784, 519] width 782 height 42
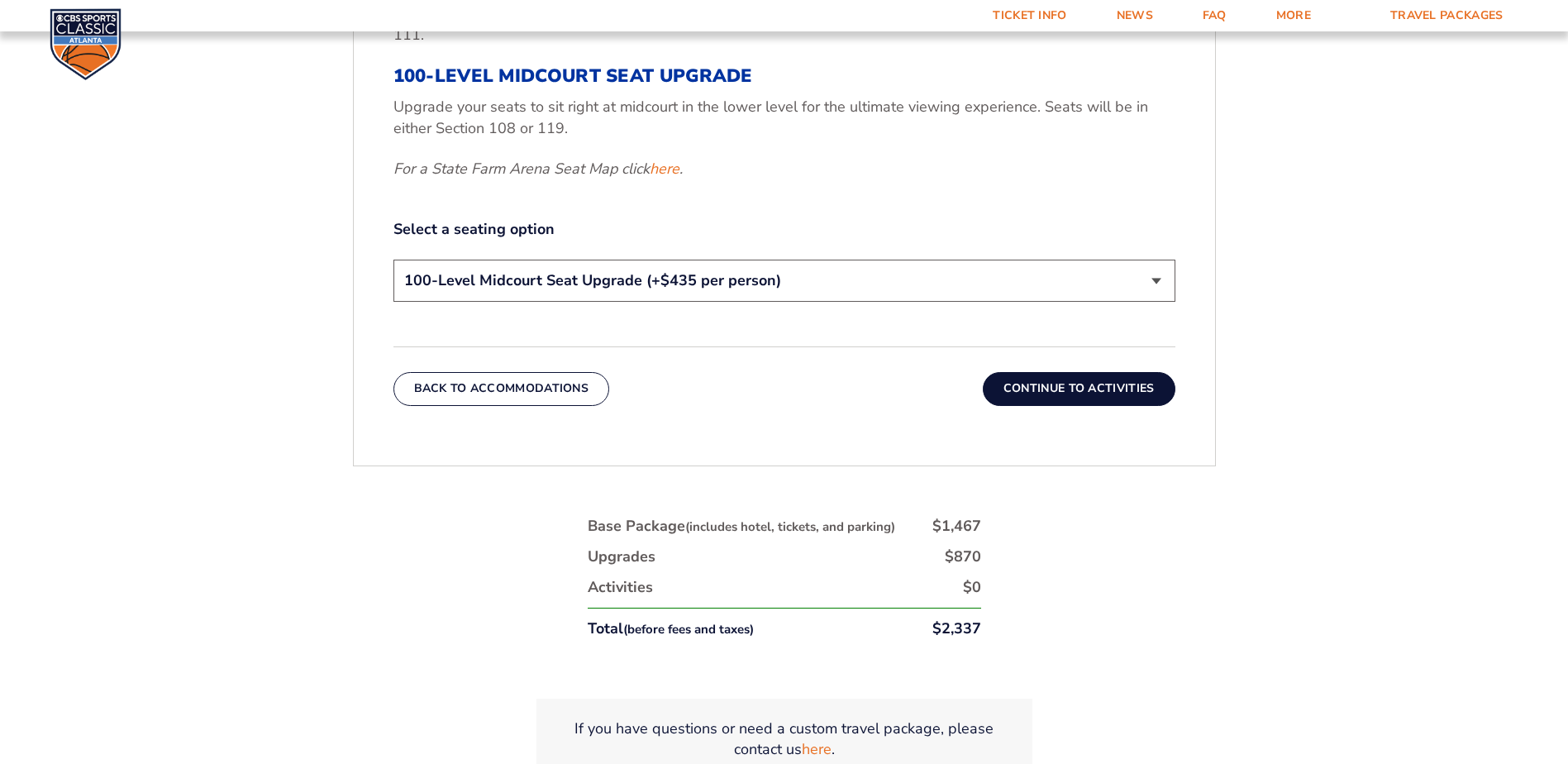
scroll to position [857, 0]
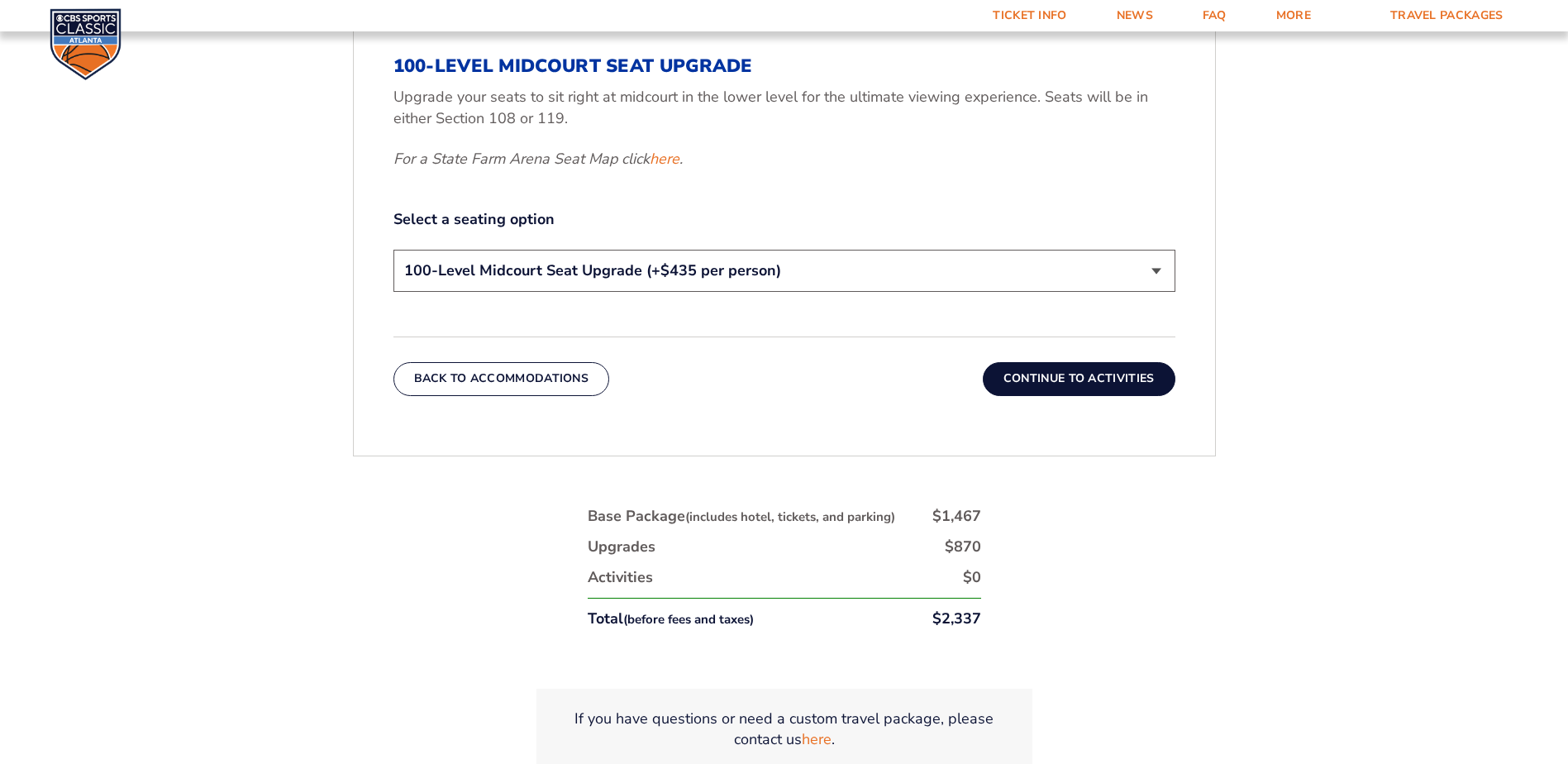
click at [1097, 388] on button "Continue To Activities" at bounding box center [1079, 378] width 193 height 33
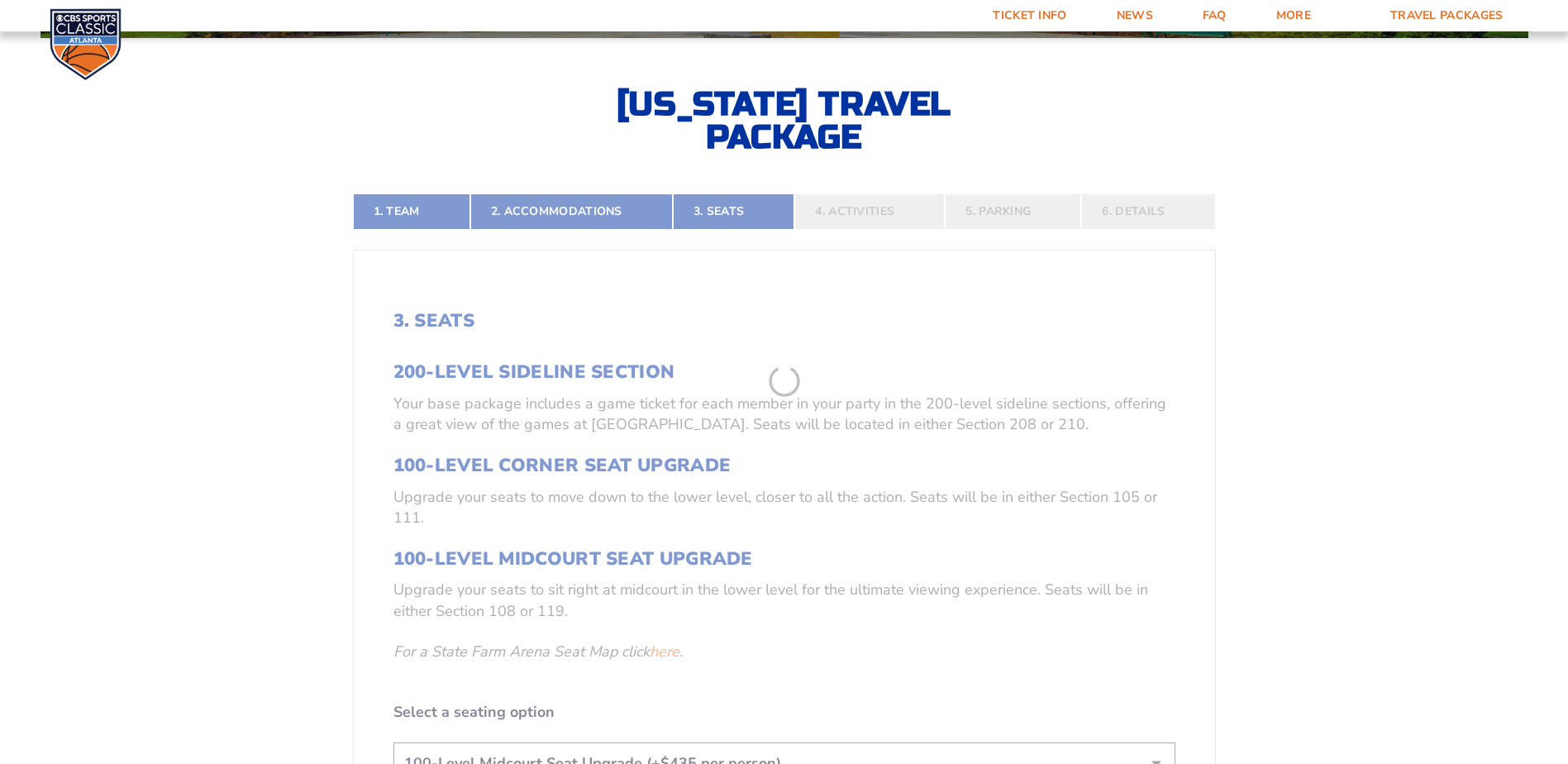
scroll to position [361, 0]
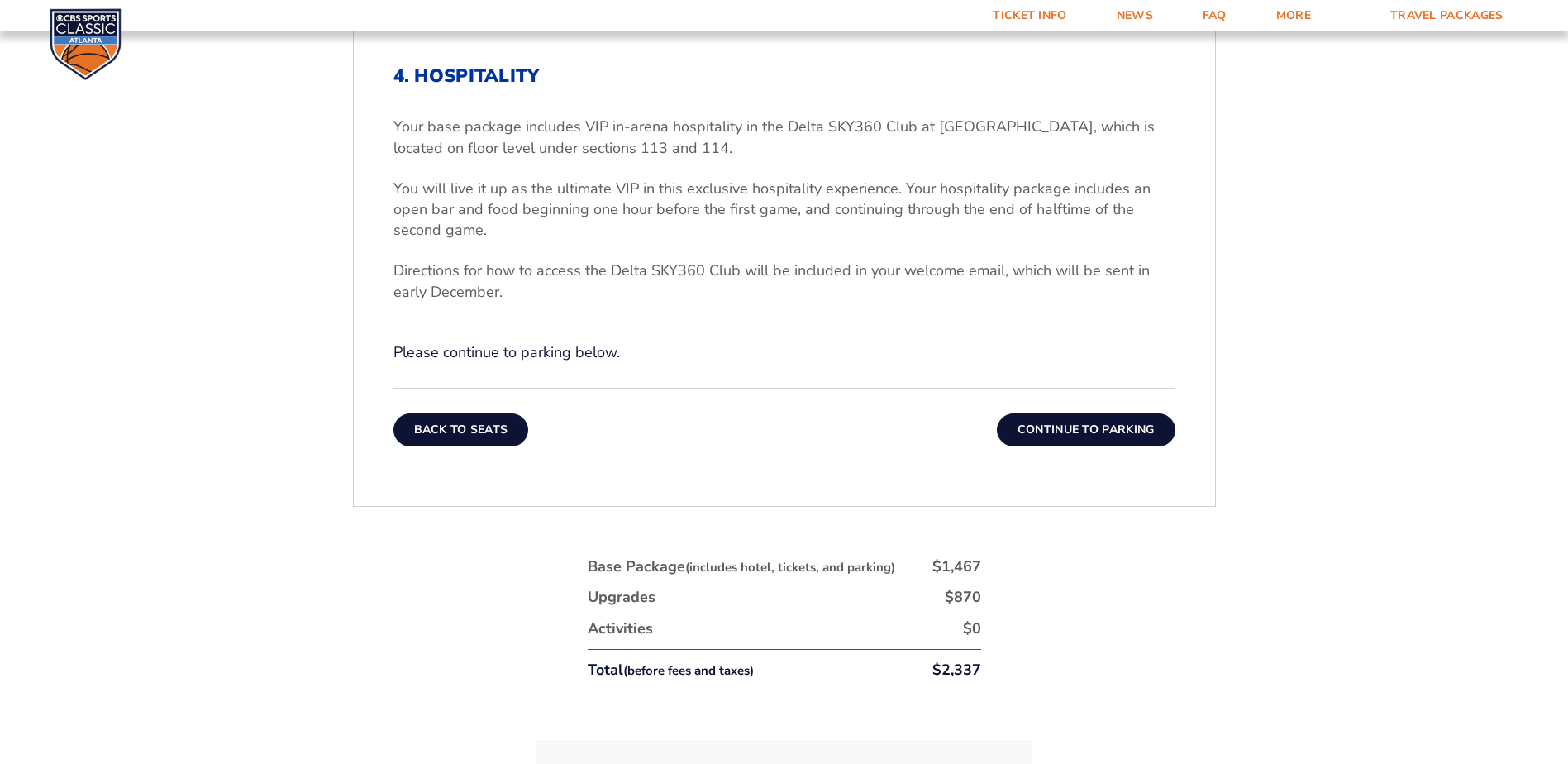
click at [488, 432] on button "Back To Seats" at bounding box center [461, 430] width 136 height 33
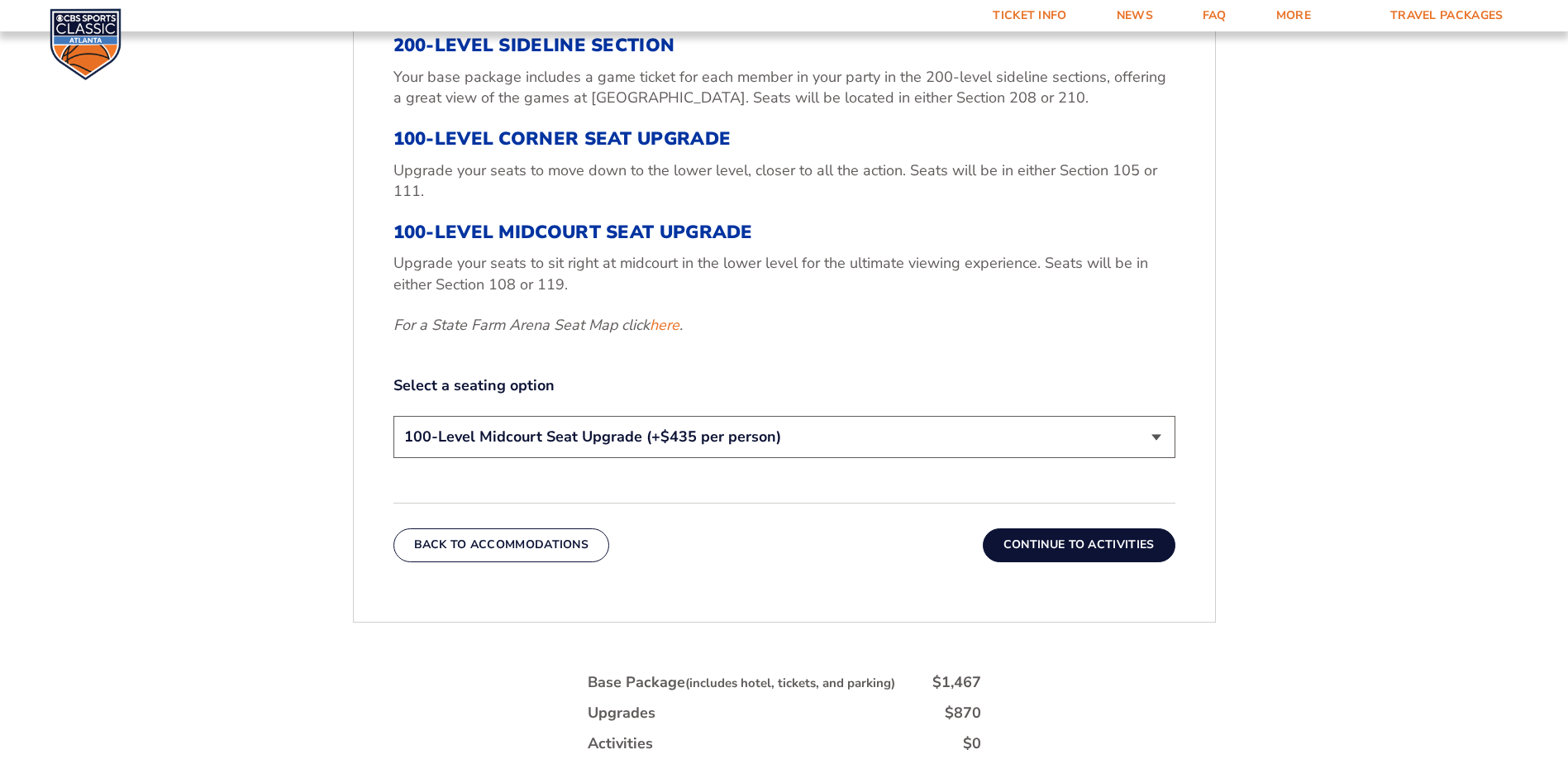
scroll to position [693, 0]
click at [1156, 434] on select "200-Level Sideline Section 100-Level Corner Seat Upgrade (+$120 per person) 100…" at bounding box center [784, 437] width 782 height 42
select select "200-Level Sideline Section"
click at [393, 416] on select "200-Level Sideline Section 100-Level Corner Seat Upgrade (+$120 per person) 100…" at bounding box center [784, 437] width 782 height 42
click at [1064, 548] on button "Continue To Activities" at bounding box center [1079, 544] width 193 height 33
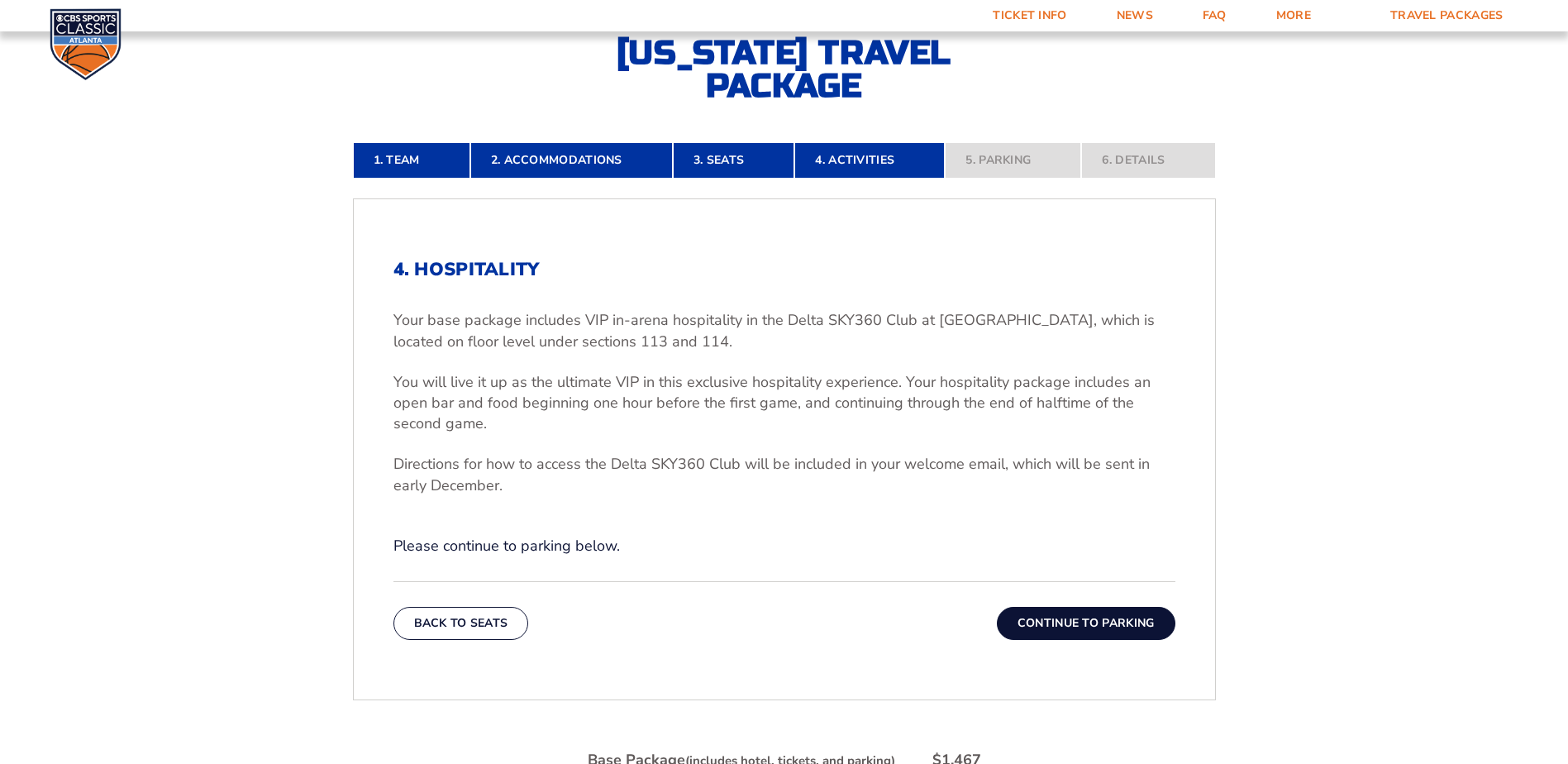
scroll to position [444, 0]
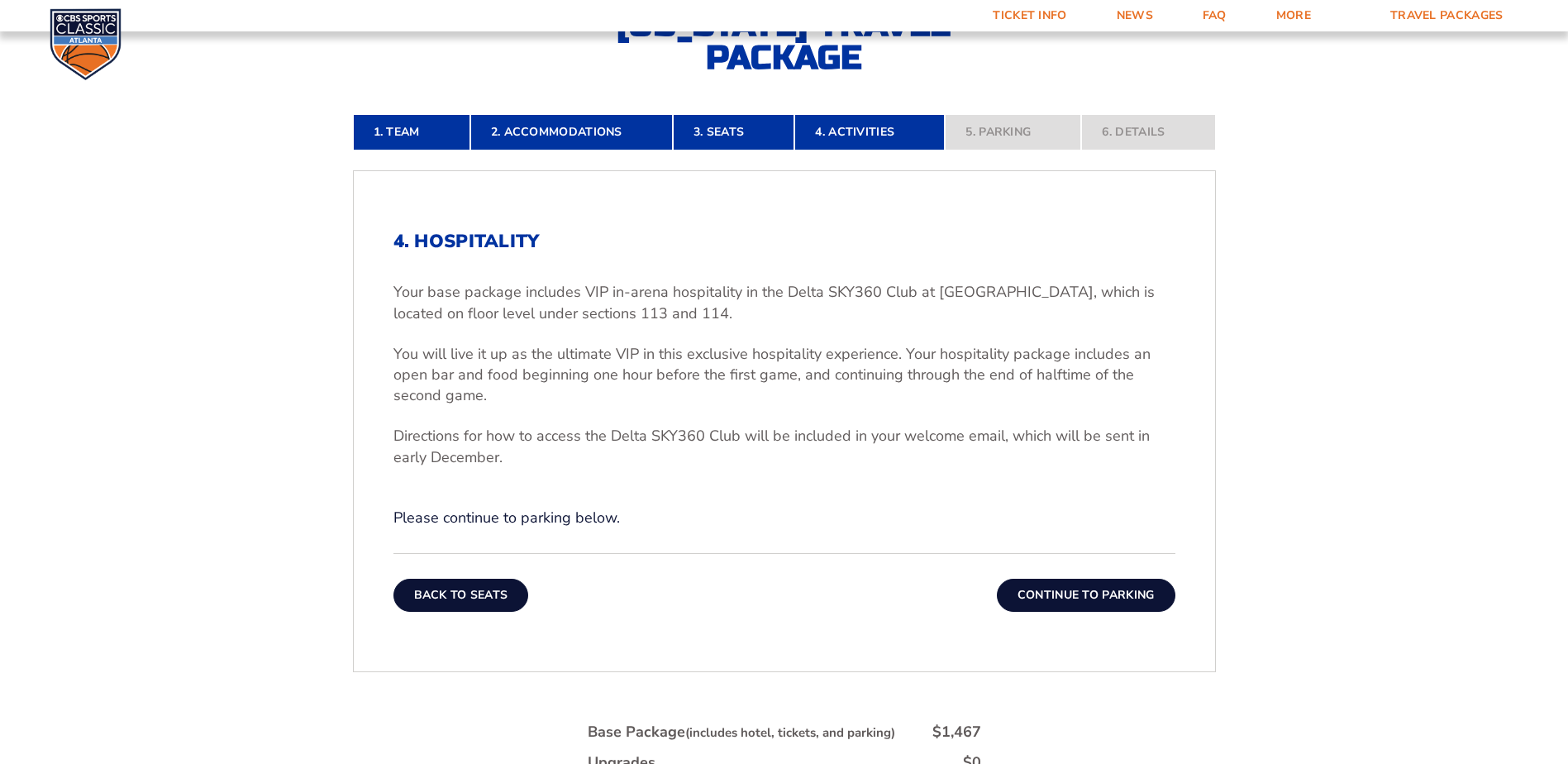
click at [454, 595] on button "Back To Seats" at bounding box center [461, 595] width 136 height 33
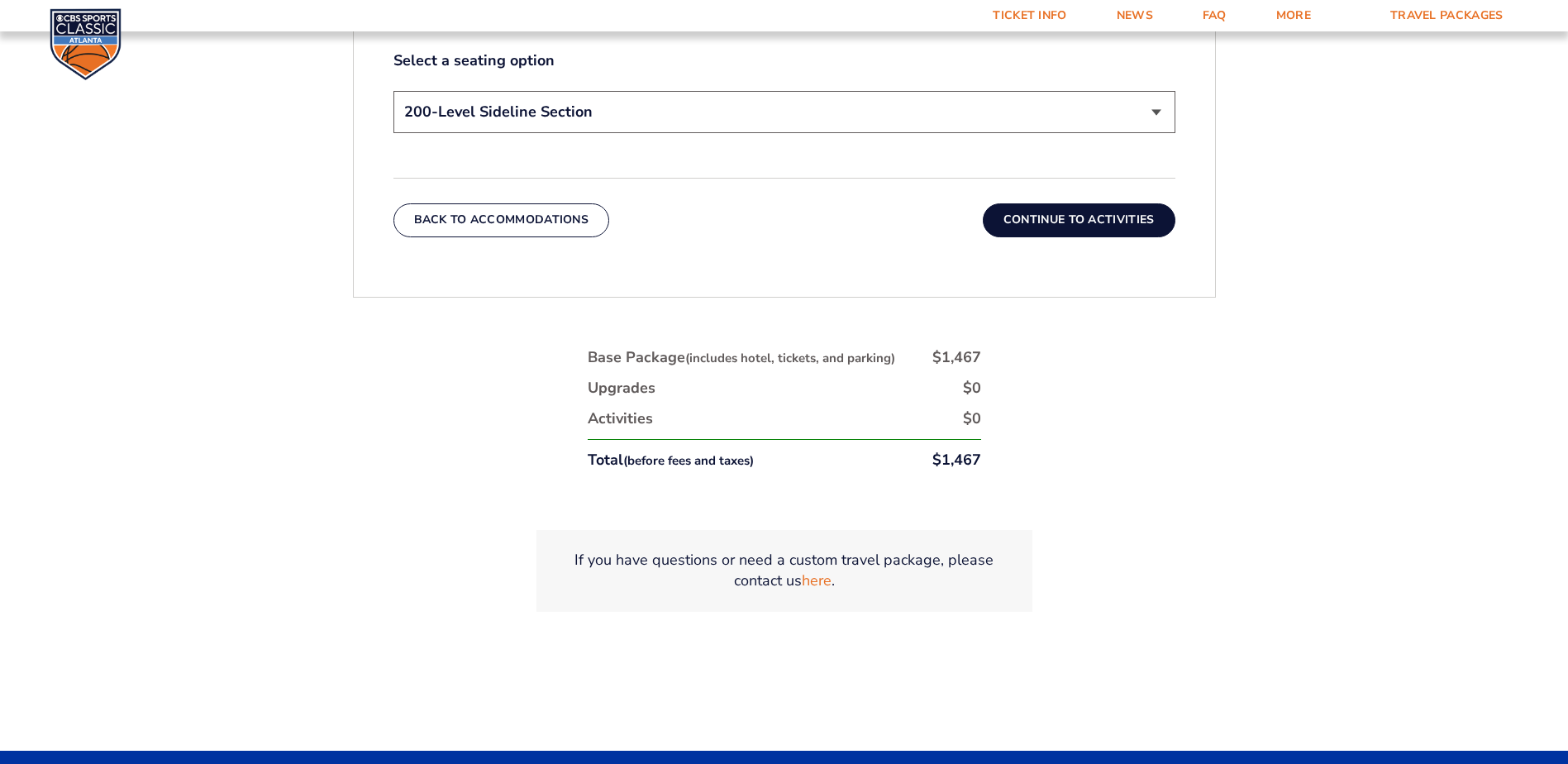
scroll to position [1023, 0]
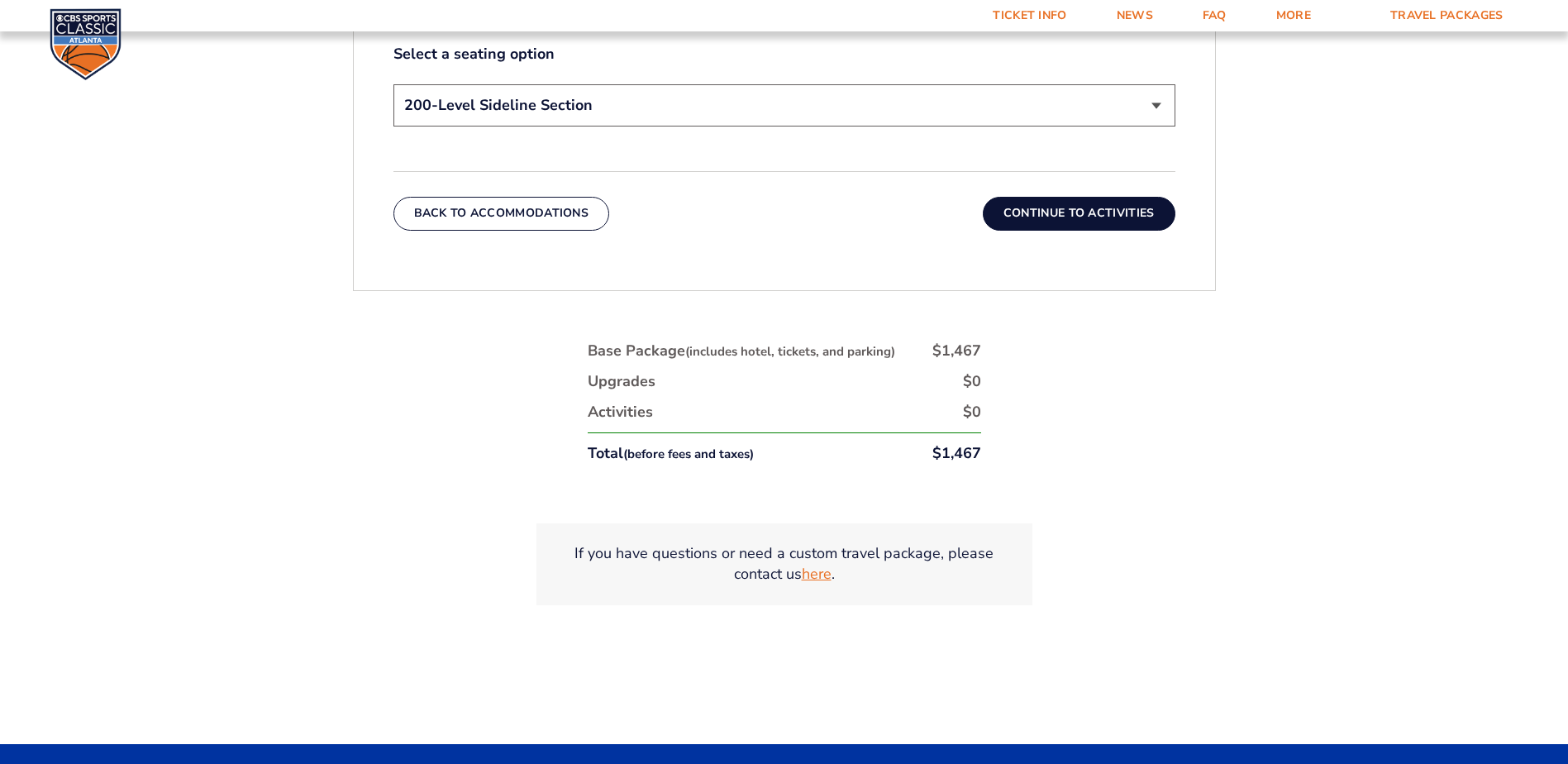
click at [825, 577] on link "here" at bounding box center [816, 574] width 30 height 20
